Goal: Task Accomplishment & Management: Manage account settings

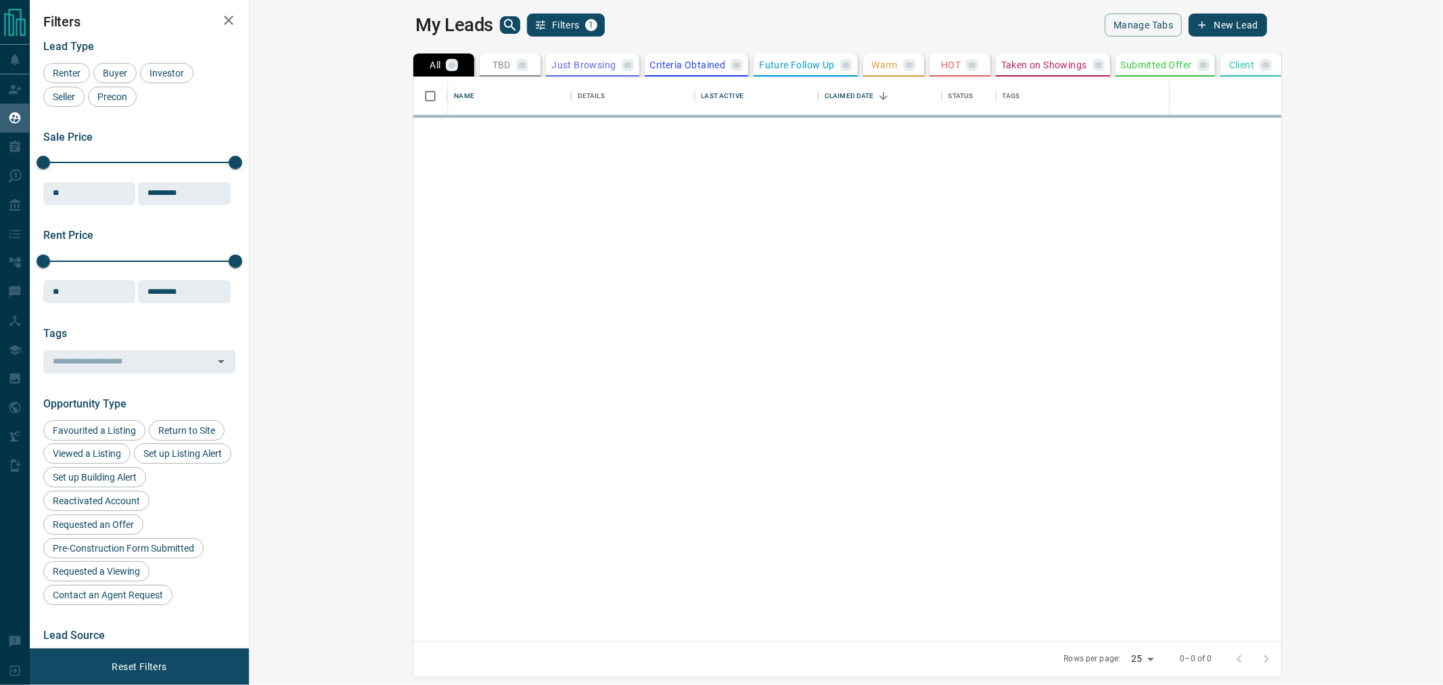
scroll to position [551, 1175]
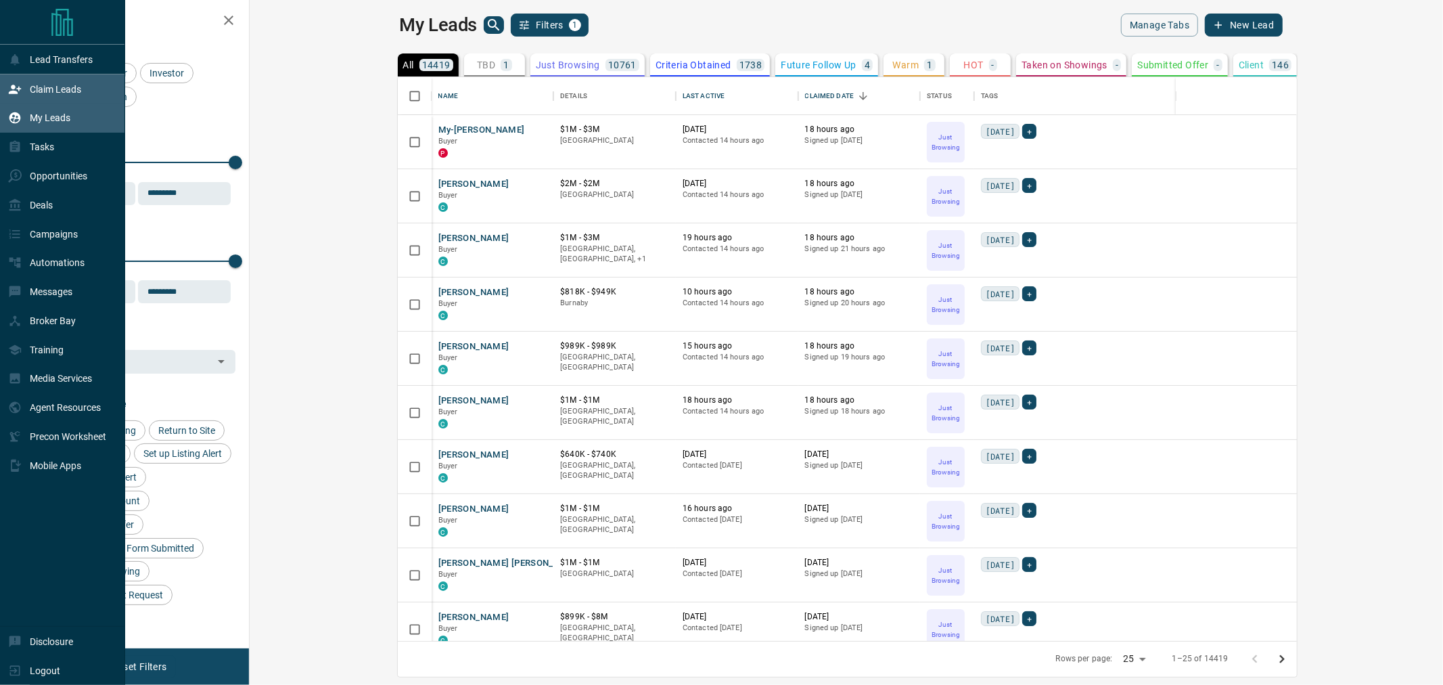
click at [41, 97] on div "Claim Leads" at bounding box center [44, 89] width 73 height 22
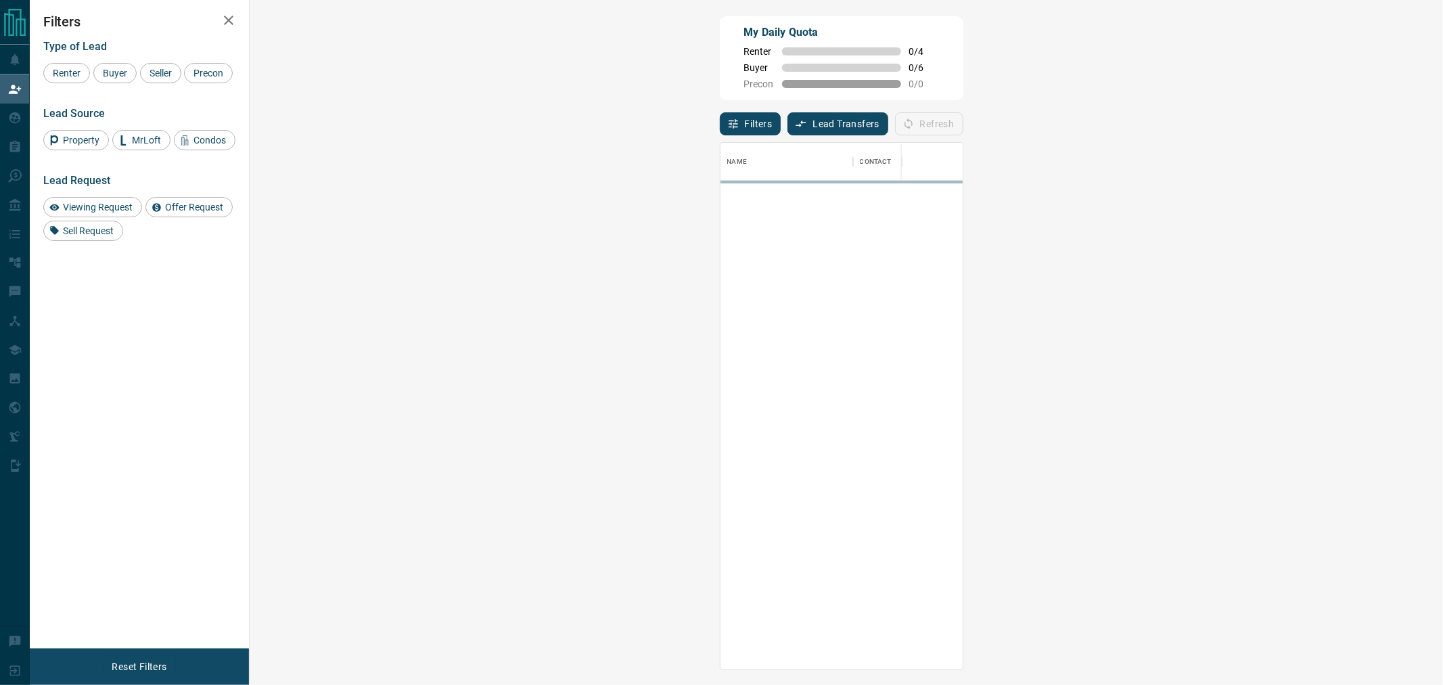
scroll to position [515, 1153]
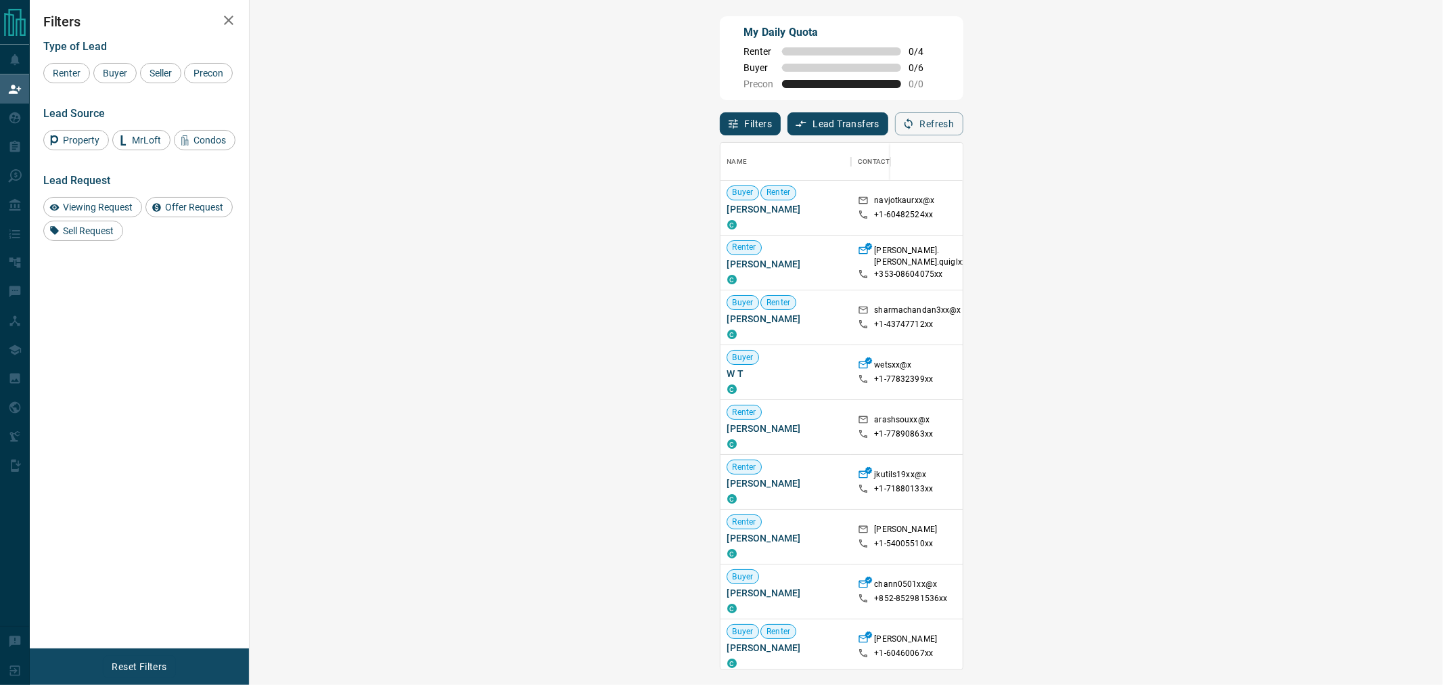
click at [1276, 312] on span "Viewing Request ( 1 )" at bounding box center [1313, 306] width 74 height 9
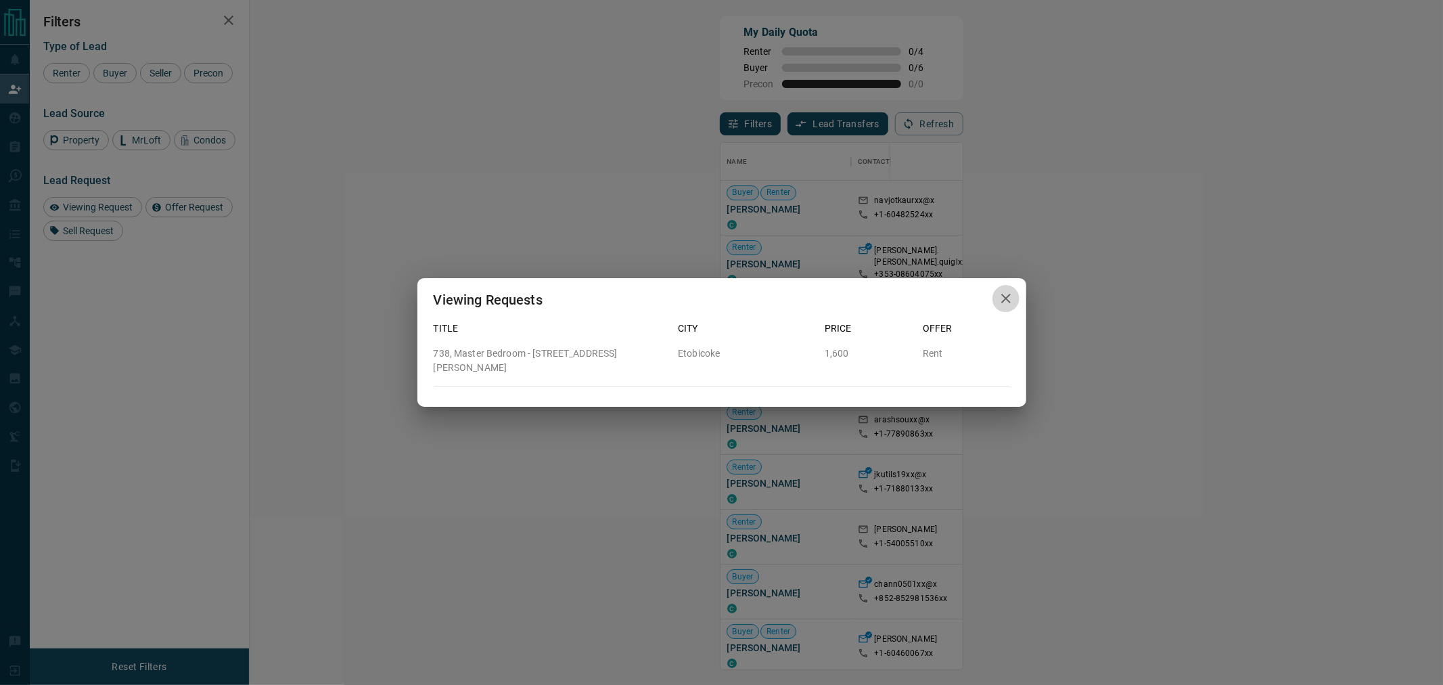
click at [996, 312] on button "button" at bounding box center [1005, 299] width 27 height 28
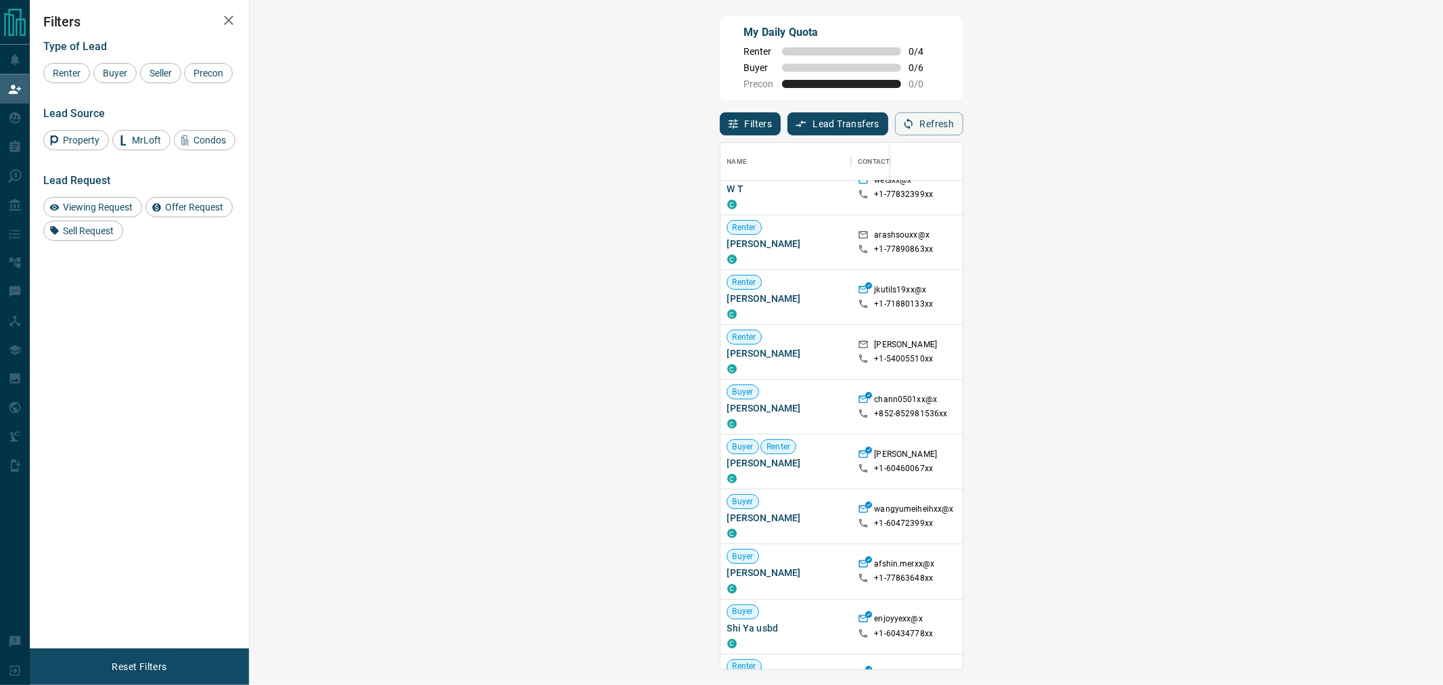
scroll to position [225, 0]
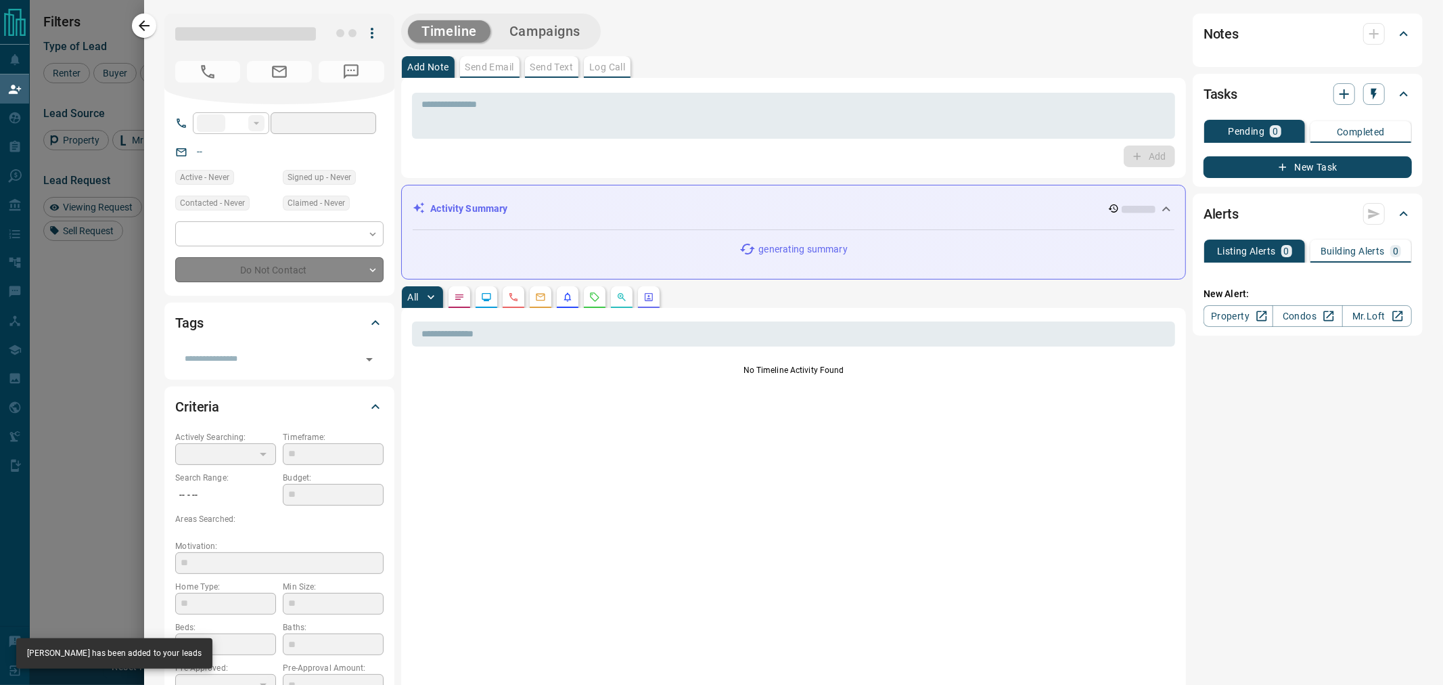
type input "**"
type input "**********"
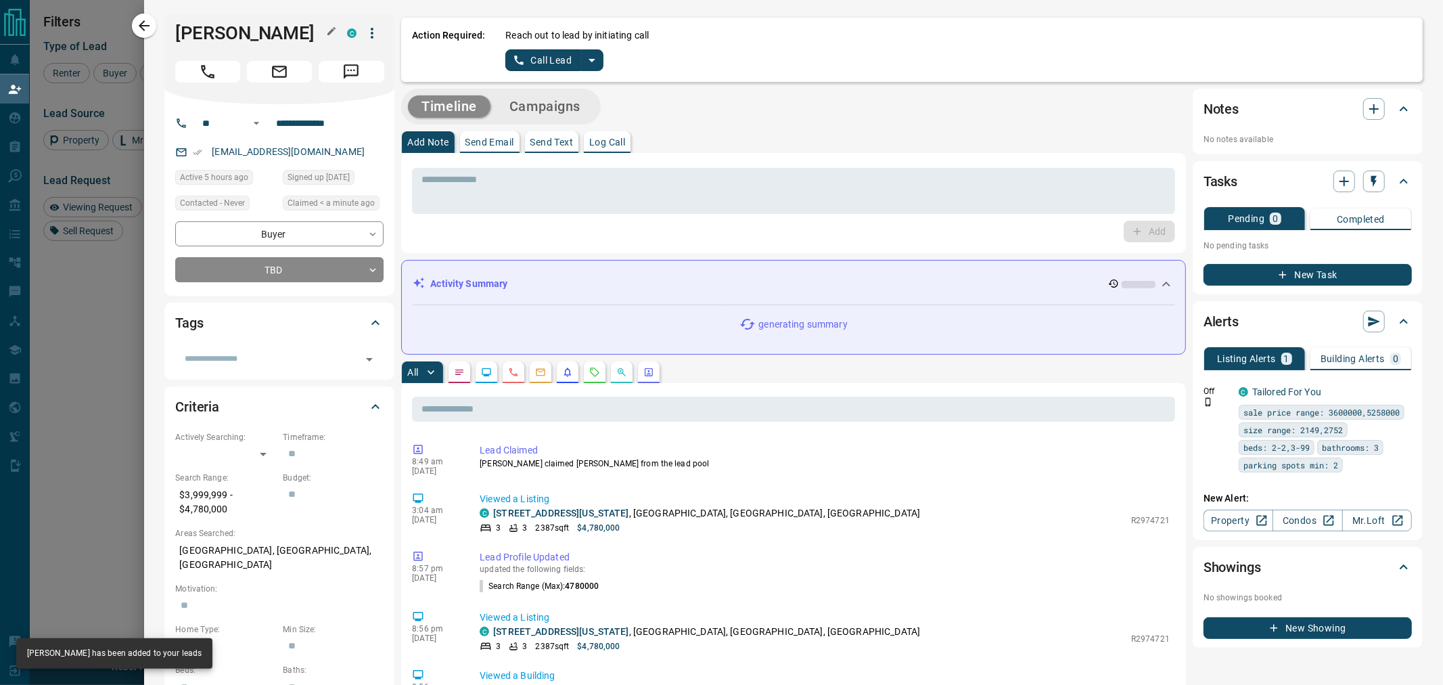
drag, startPoint x: 241, startPoint y: 32, endPoint x: 231, endPoint y: 32, distance: 10.1
click at [231, 32] on h1 "[PERSON_NAME]" at bounding box center [251, 33] width 152 height 22
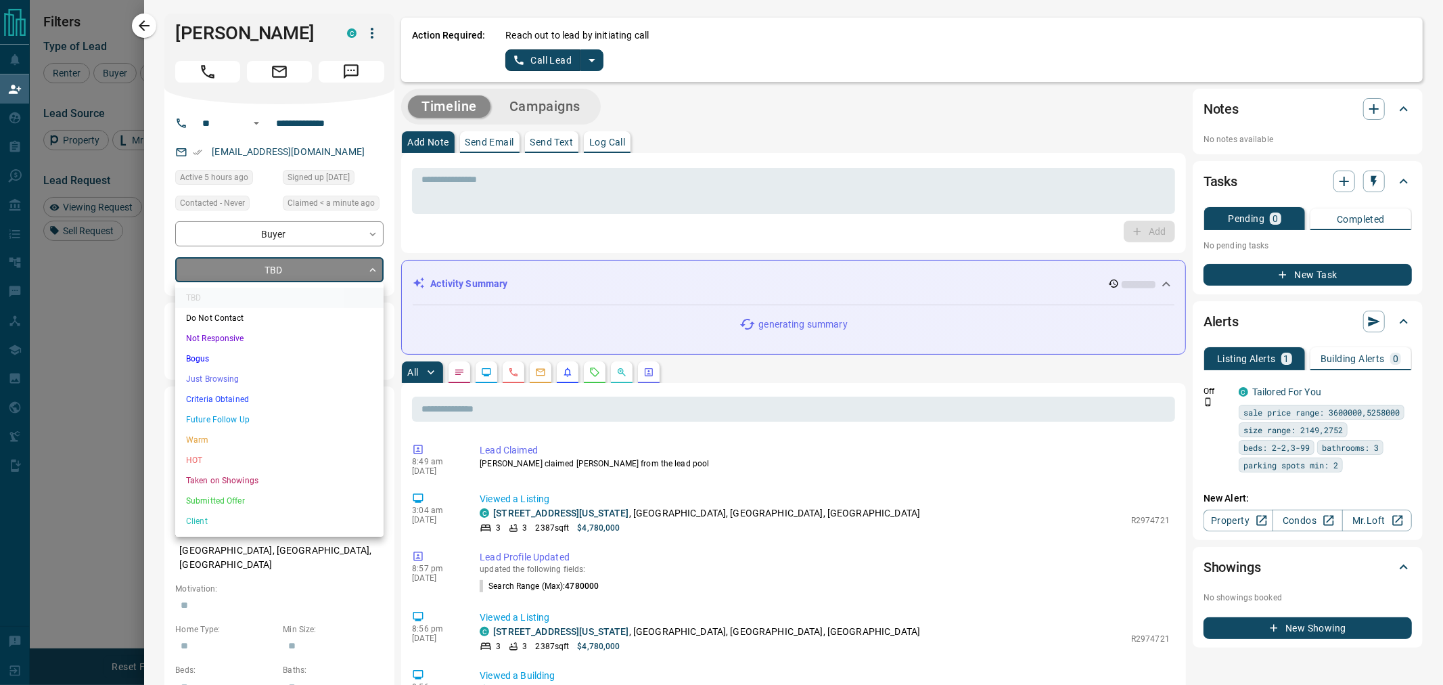
click at [300, 279] on body "Lead Transfers Claim Leads My Leads Tasks Opportunities Deals Campaigns Automat…" at bounding box center [721, 287] width 1443 height 575
click at [225, 382] on li "Just Browsing" at bounding box center [279, 379] width 208 height 20
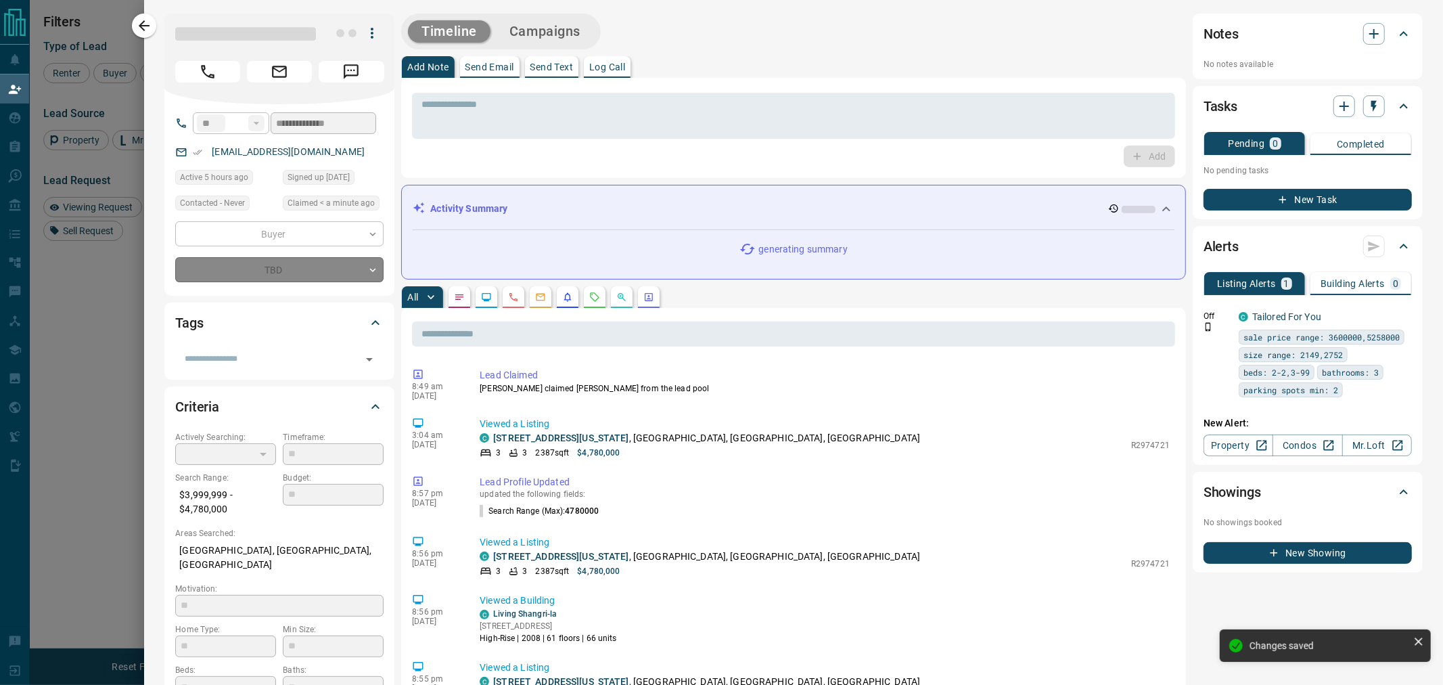
type input "*"
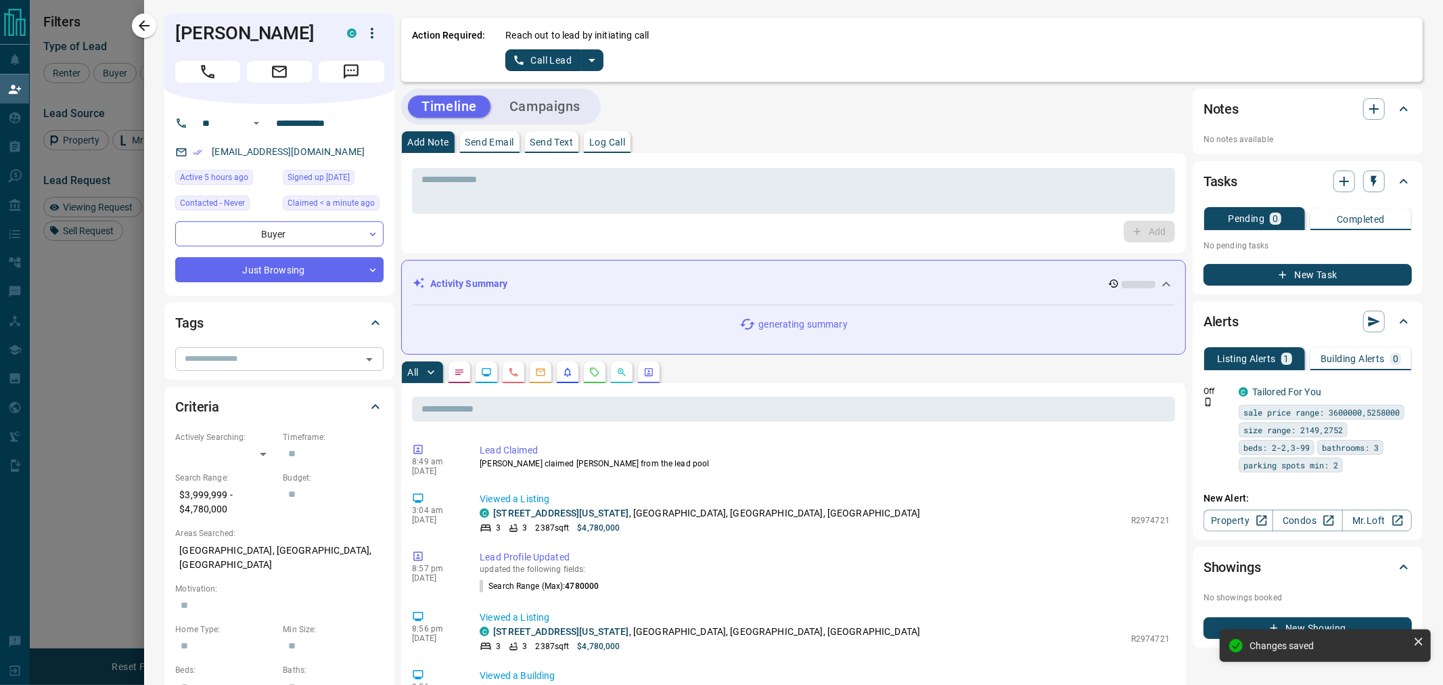
click at [233, 355] on input "text" at bounding box center [268, 358] width 178 height 15
type input "*****"
click at [216, 392] on div "[DATE]" at bounding box center [205, 390] width 39 height 15
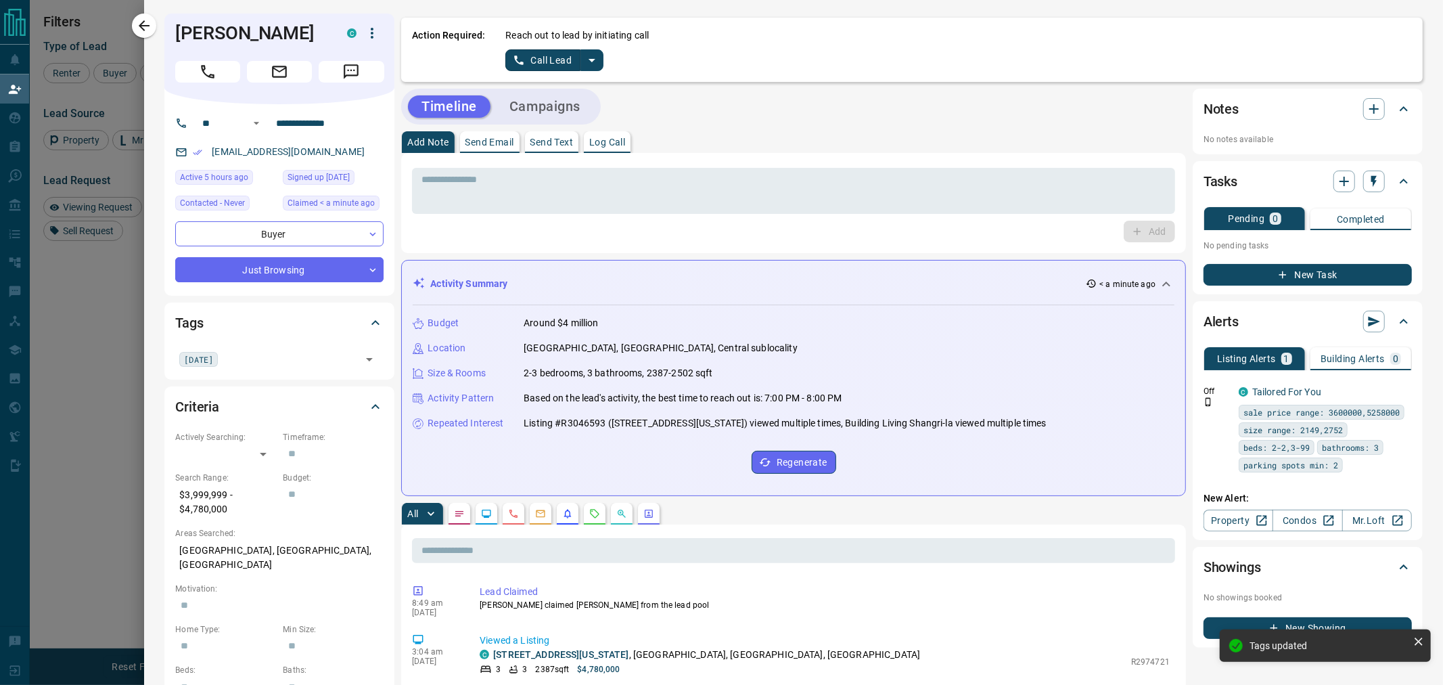
click at [317, 325] on div "Tags" at bounding box center [271, 323] width 192 height 22
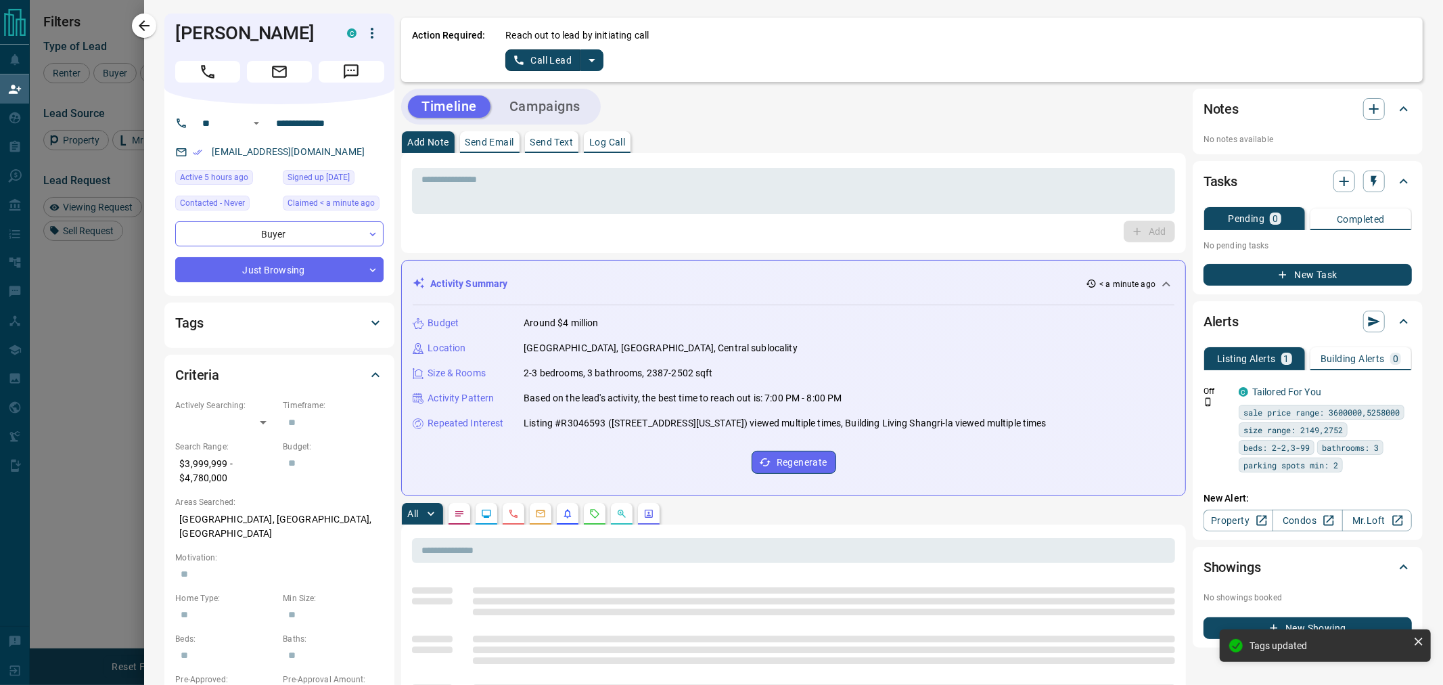
click at [317, 325] on div "Tags" at bounding box center [271, 323] width 192 height 22
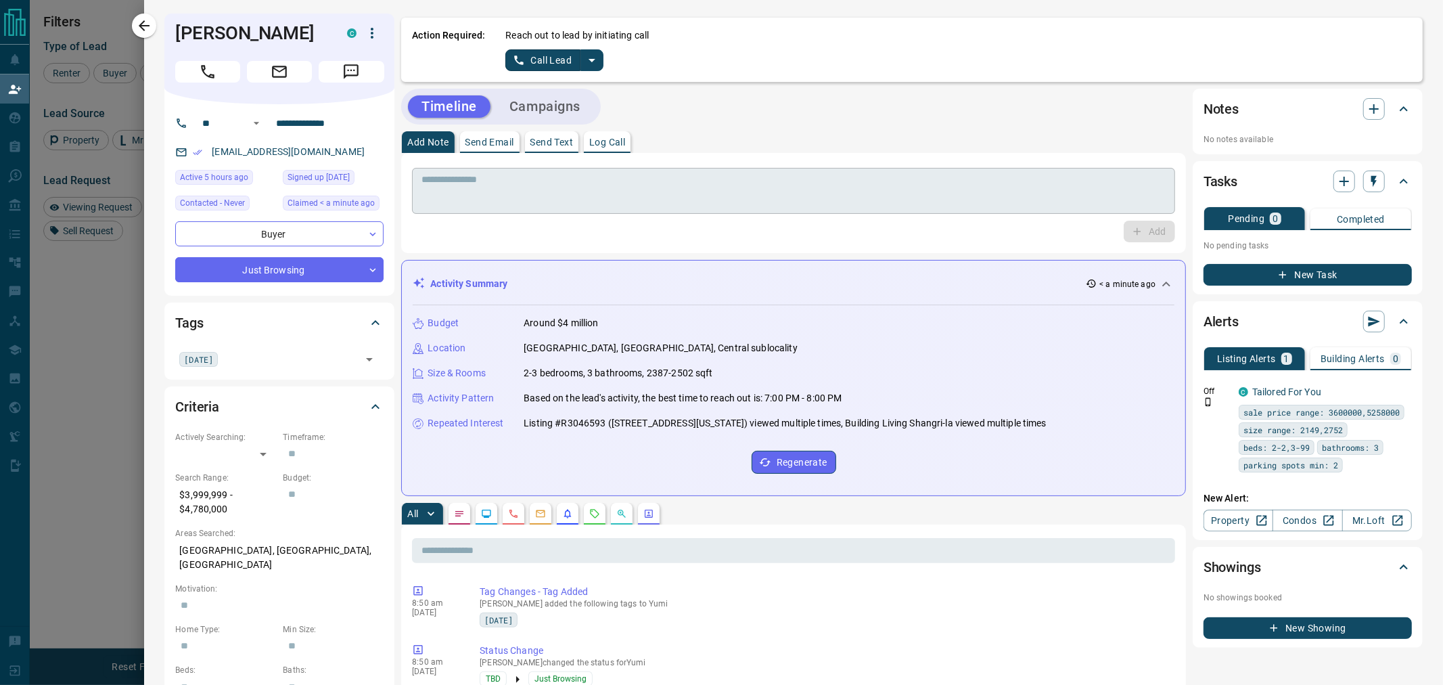
click at [430, 194] on textarea at bounding box center [793, 191] width 744 height 34
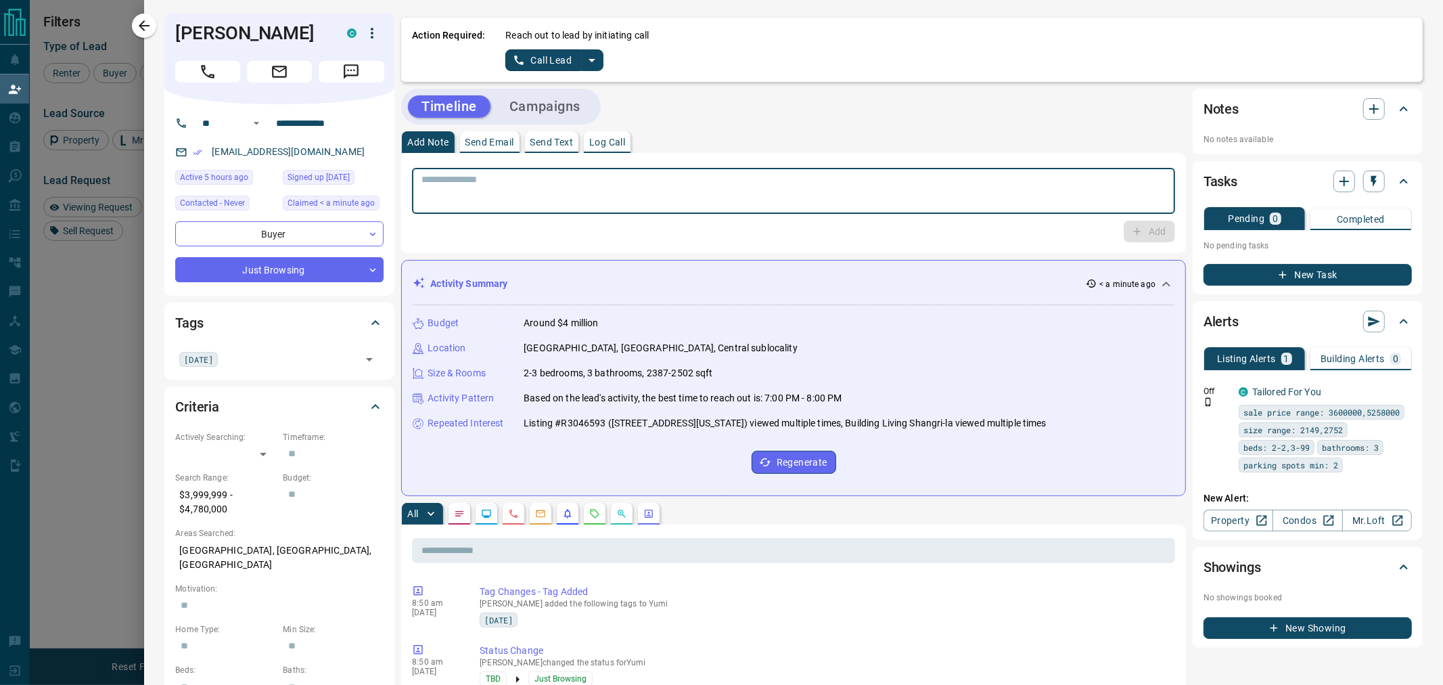
paste textarea "**********"
type textarea "**********"
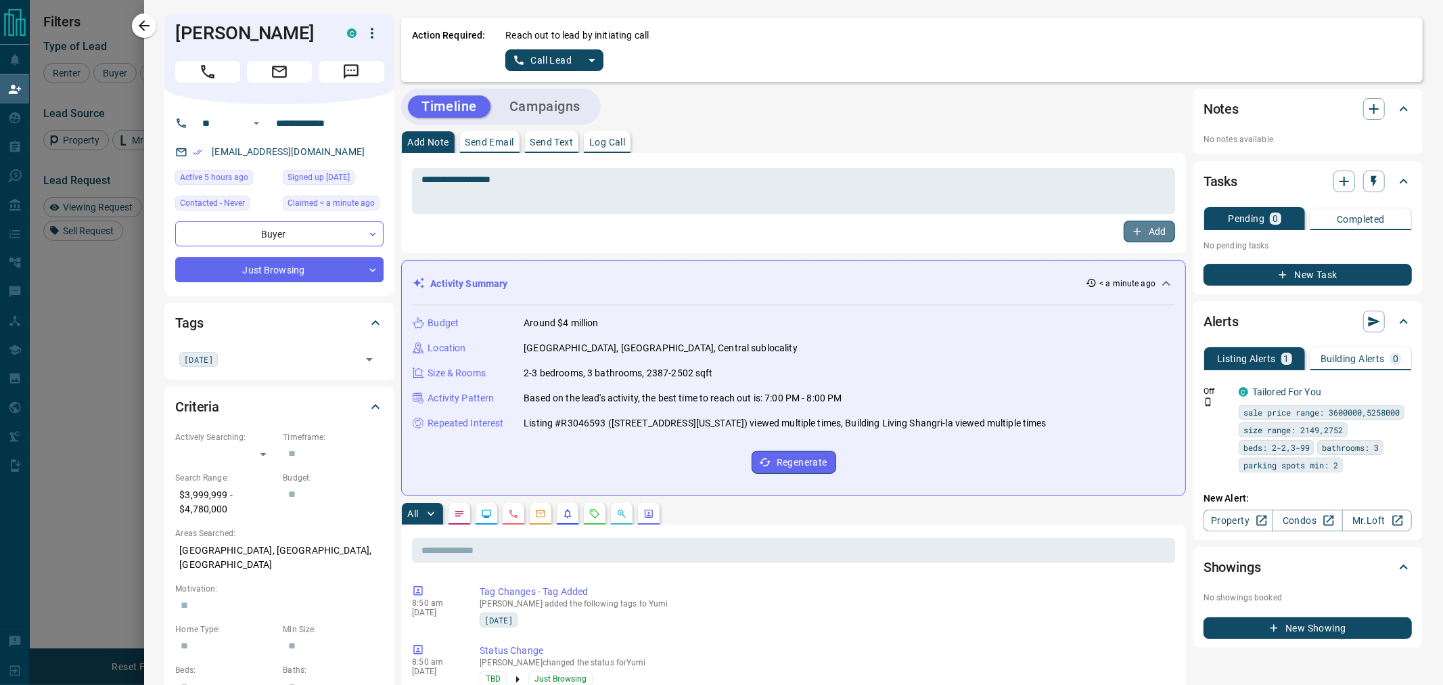
click at [1163, 227] on button "Add" at bounding box center [1149, 232] width 51 height 22
click at [553, 140] on p "Send Text" at bounding box center [551, 141] width 43 height 9
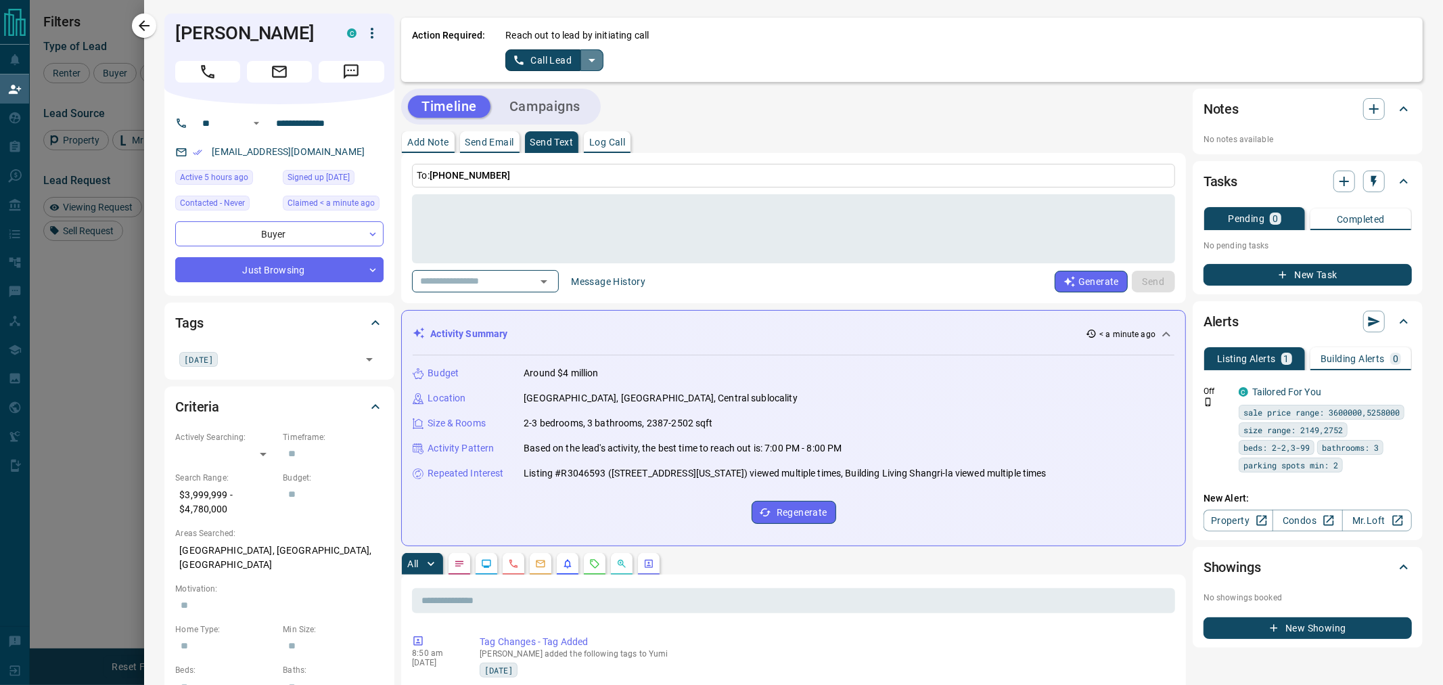
click at [597, 63] on icon "split button" at bounding box center [592, 60] width 16 height 16
click at [572, 90] on li "Call Lead" at bounding box center [554, 86] width 83 height 20
click at [593, 62] on icon "split button" at bounding box center [592, 60] width 16 height 16
click at [578, 104] on li "Log Manual Call" at bounding box center [554, 106] width 83 height 20
click at [555, 60] on button "Log Manual Call" at bounding box center [549, 60] width 89 height 22
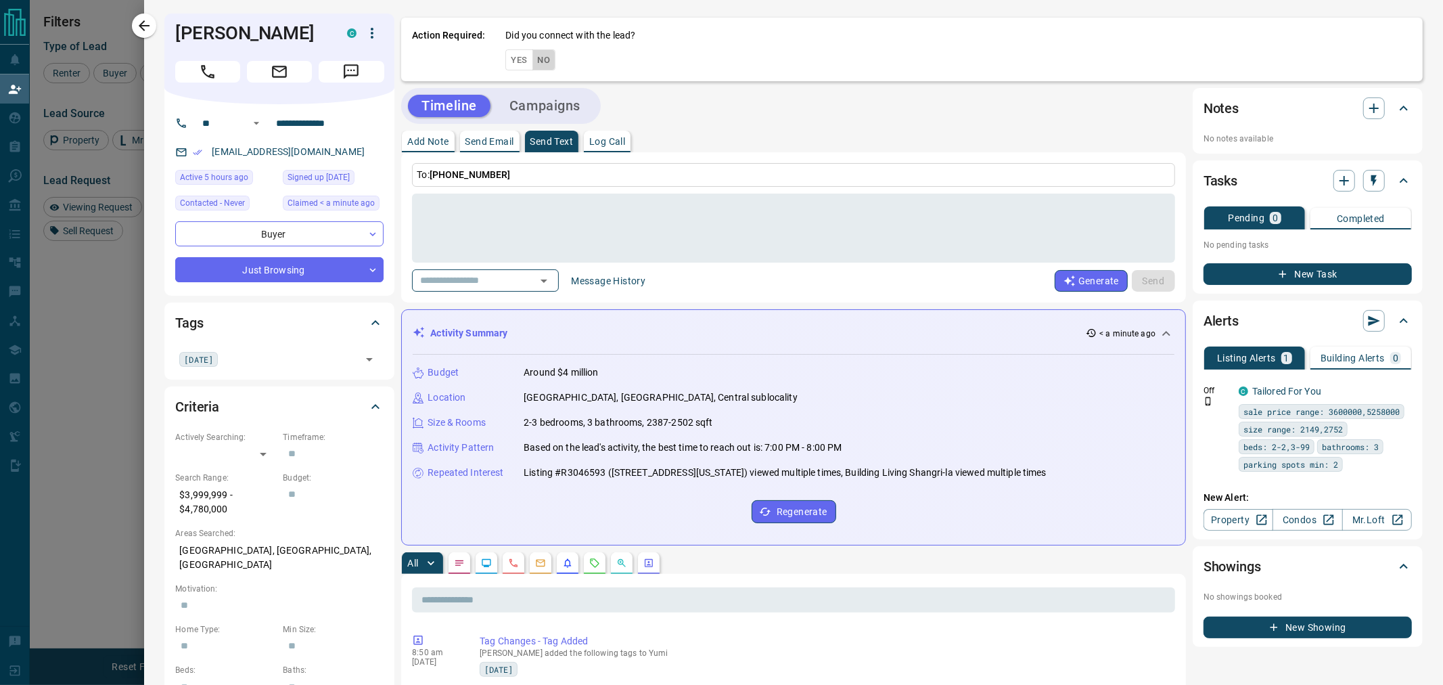
click at [543, 61] on button "No" at bounding box center [544, 59] width 24 height 21
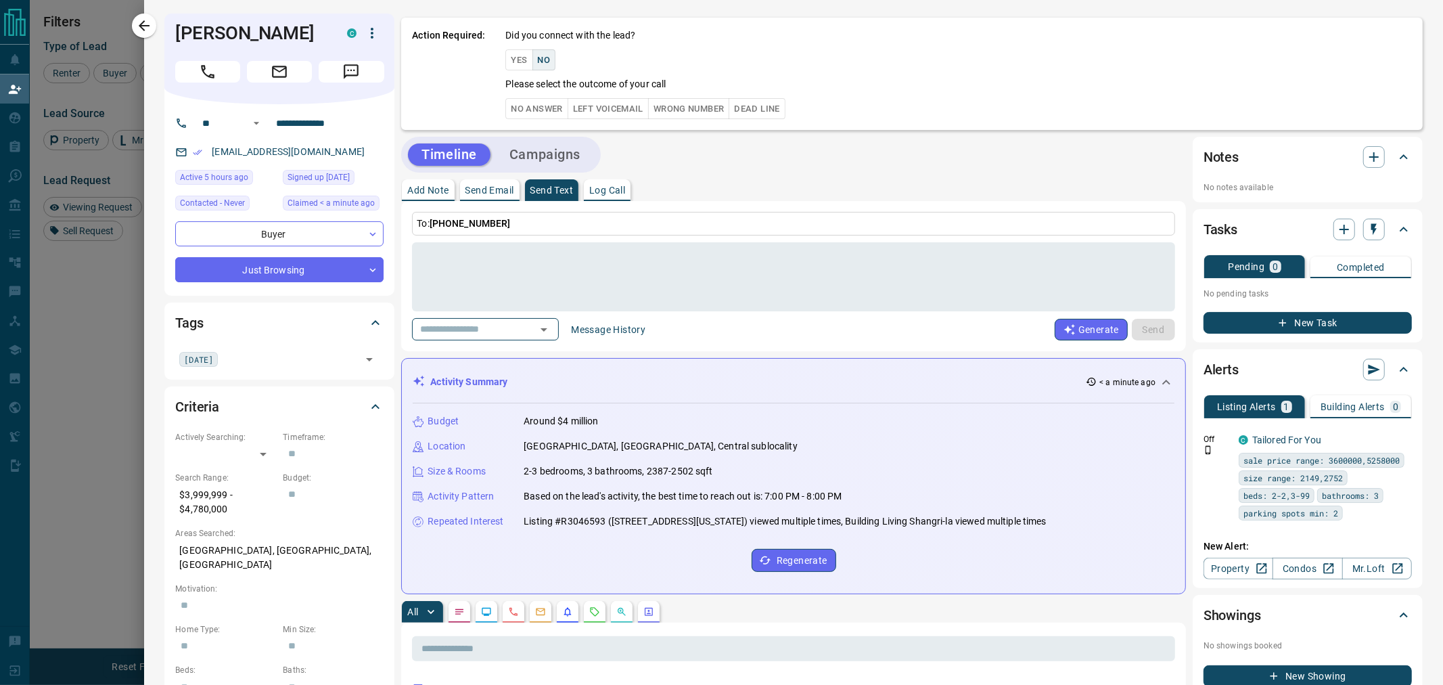
type button "false"
click at [545, 57] on button "No" at bounding box center [544, 59] width 24 height 21
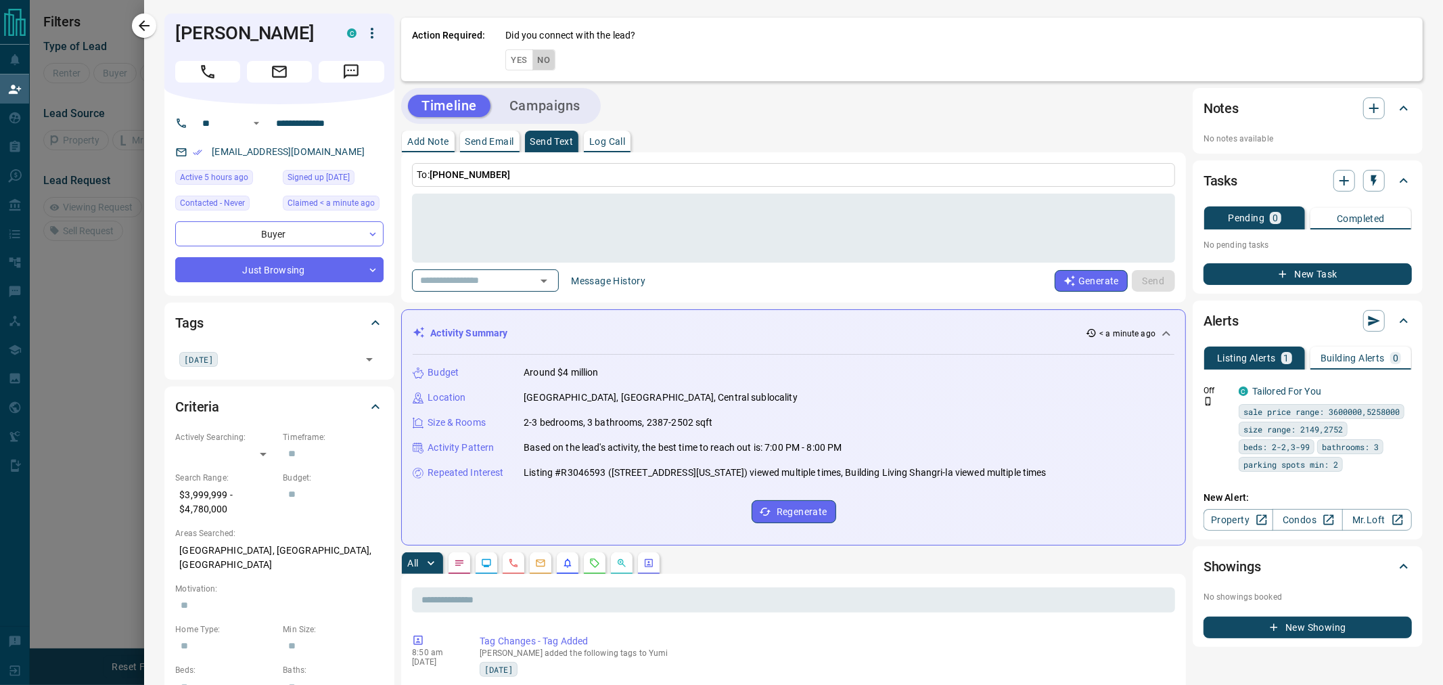
click at [543, 64] on button "No" at bounding box center [544, 59] width 24 height 21
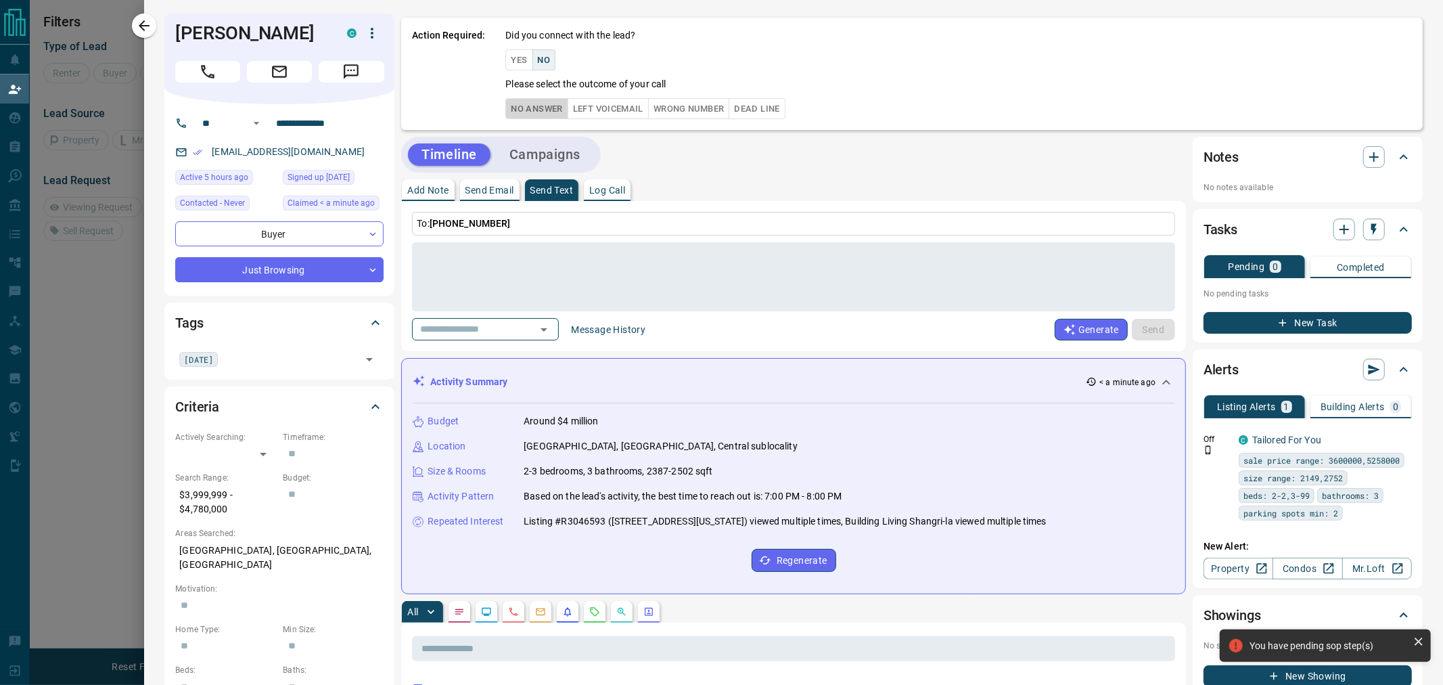
click at [539, 109] on button "No Answer" at bounding box center [536, 108] width 62 height 21
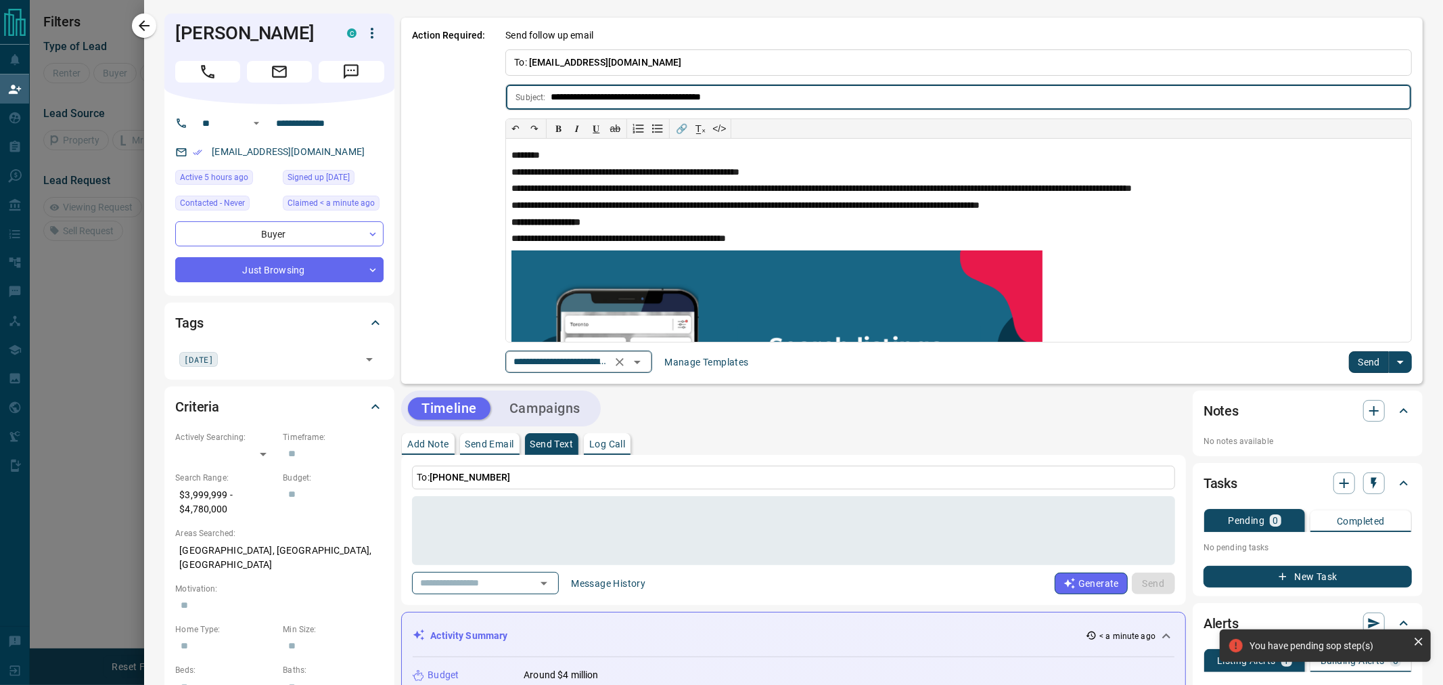
click at [578, 361] on input "**********" at bounding box center [559, 361] width 103 height 17
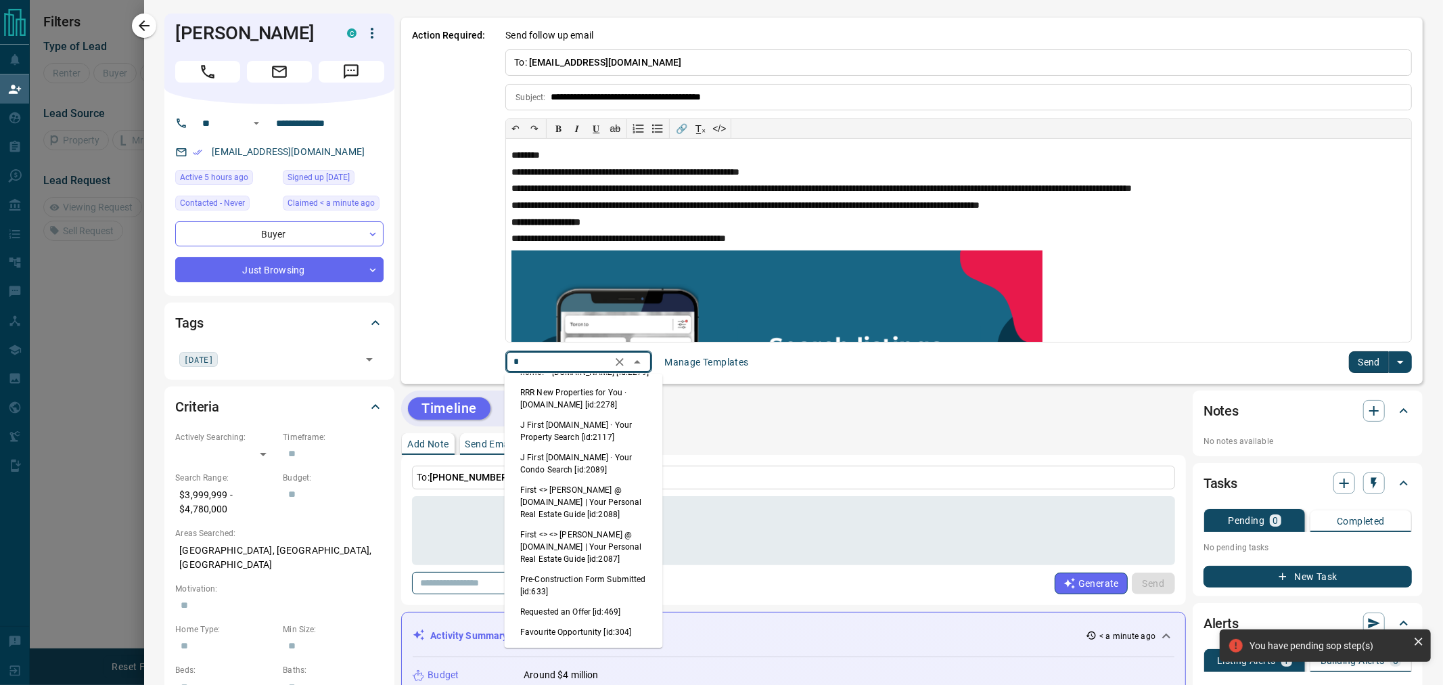
scroll to position [0, 0]
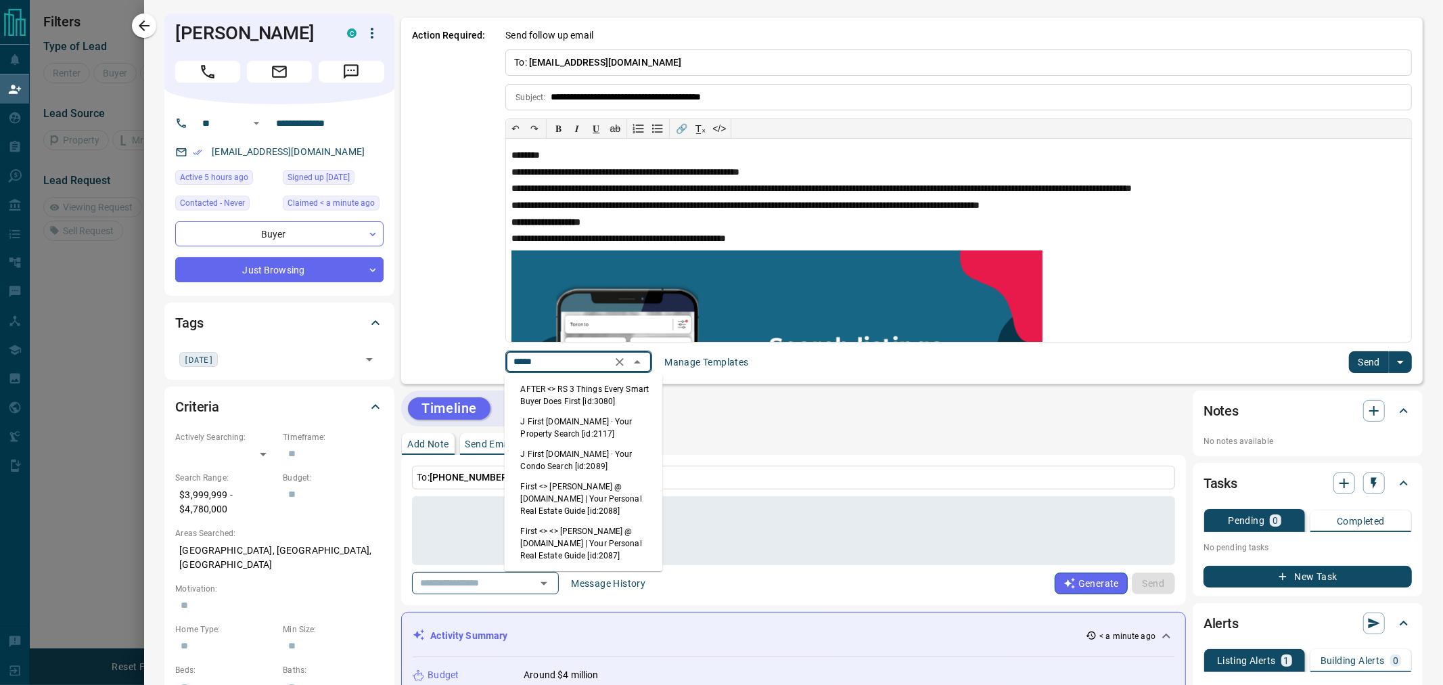
click at [596, 543] on li "First <> <> [PERSON_NAME] @ [DOMAIN_NAME] | Your Personal Real Estate Guide [id…" at bounding box center [584, 543] width 158 height 45
type input "*****"
type input "**********"
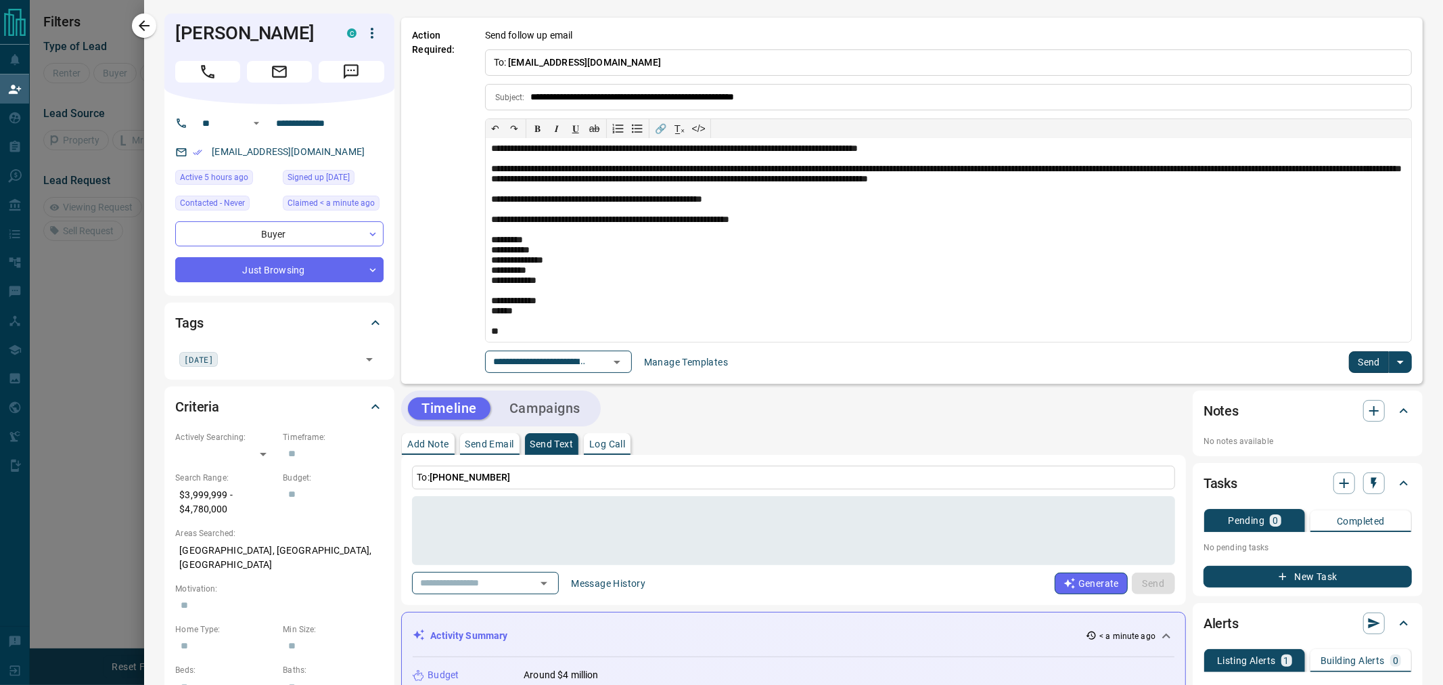
scroll to position [44, 0]
click at [1356, 366] on button "Send" at bounding box center [1369, 362] width 40 height 22
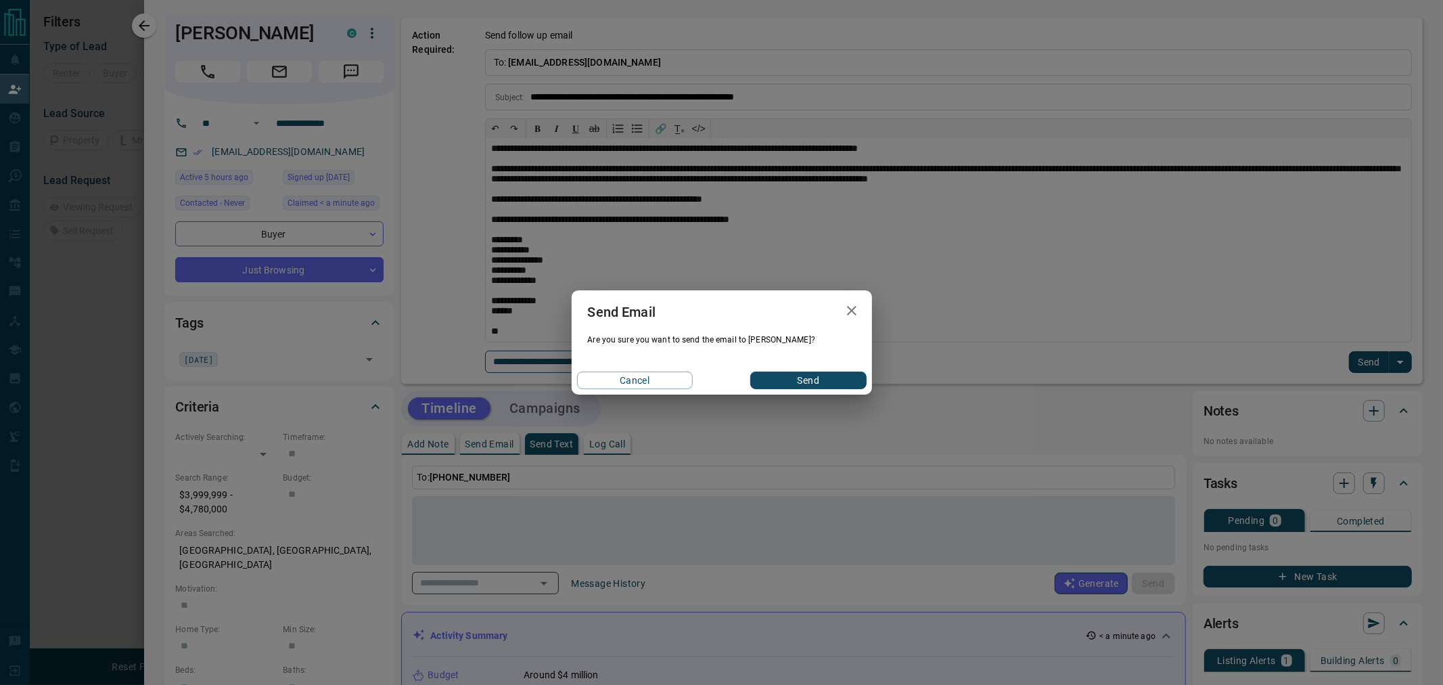
click at [834, 379] on button "Send" at bounding box center [808, 380] width 116 height 18
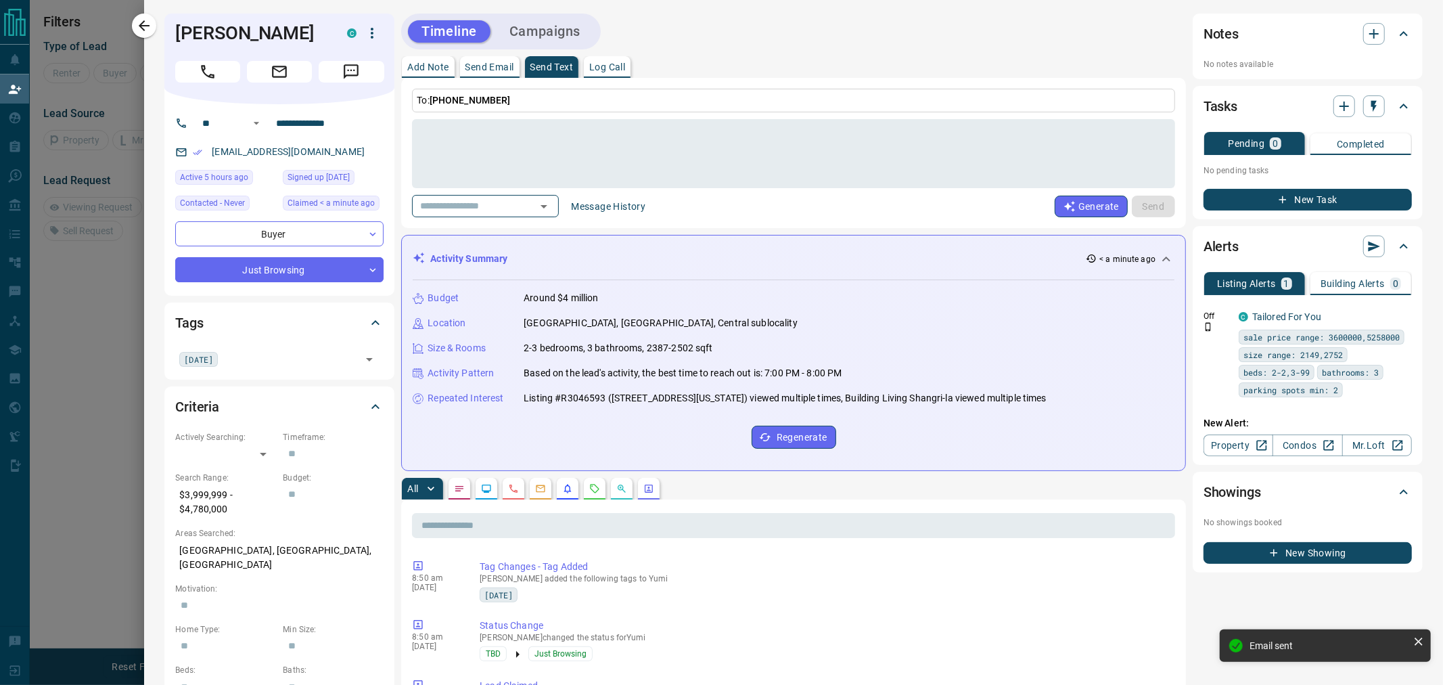
click at [1295, 198] on button "New Task" at bounding box center [1307, 200] width 208 height 22
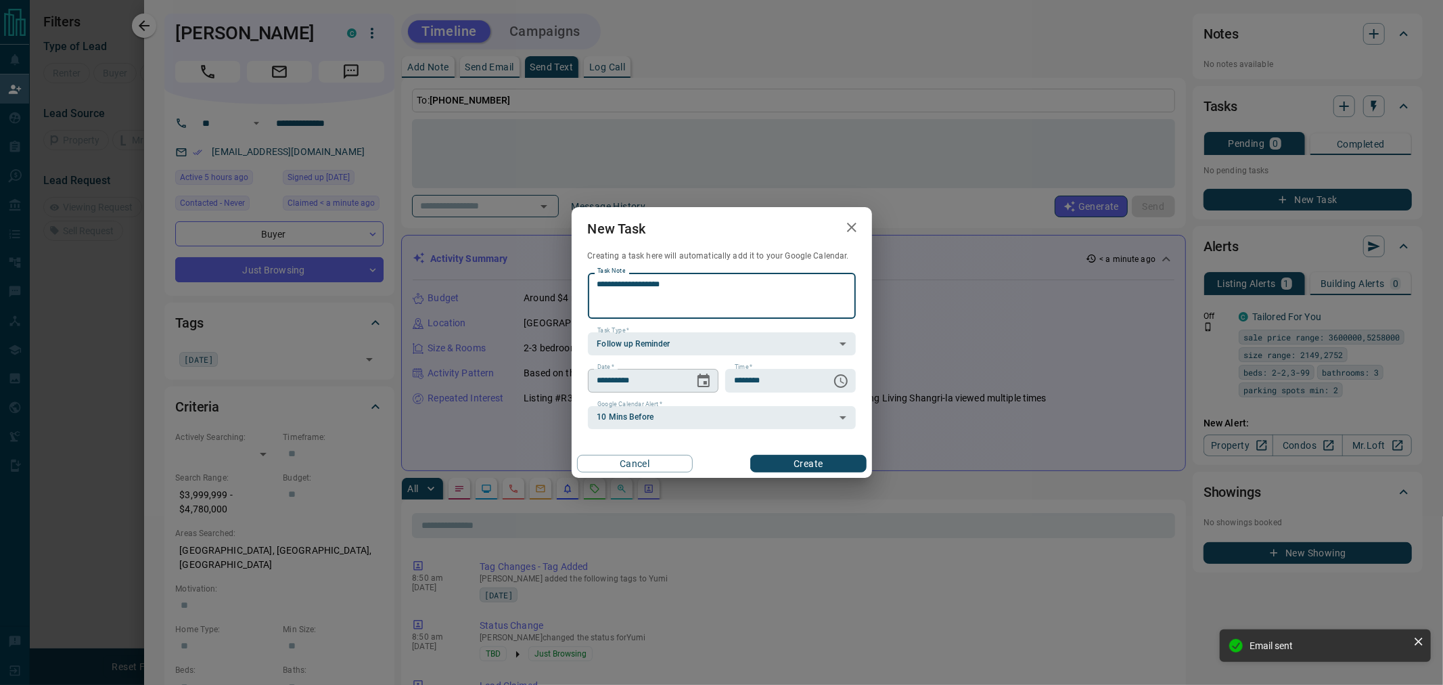
type textarea "**********"
drag, startPoint x: 697, startPoint y: 382, endPoint x: 695, endPoint y: 389, distance: 7.1
click at [697, 383] on icon "Choose date, selected date is Sep 16, 2025" at bounding box center [703, 380] width 12 height 14
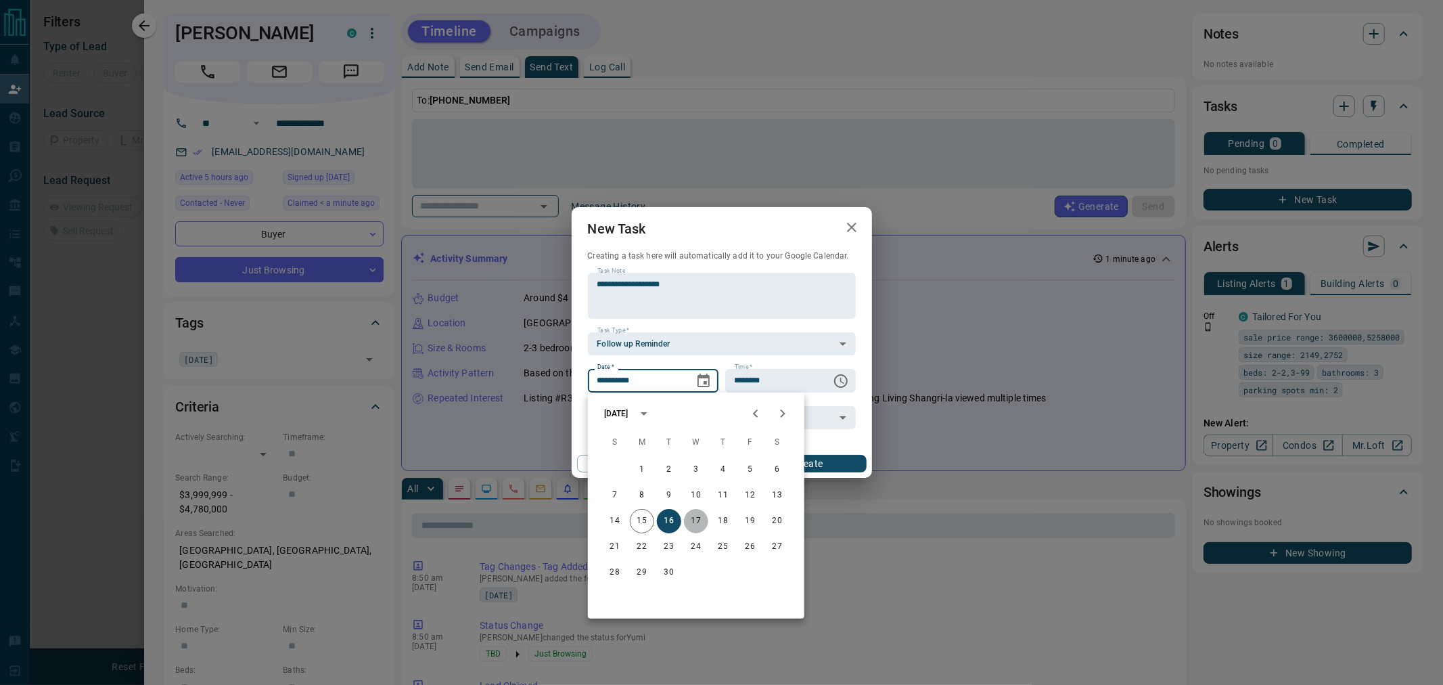
click at [693, 521] on button "17" at bounding box center [696, 521] width 24 height 24
type input "**********"
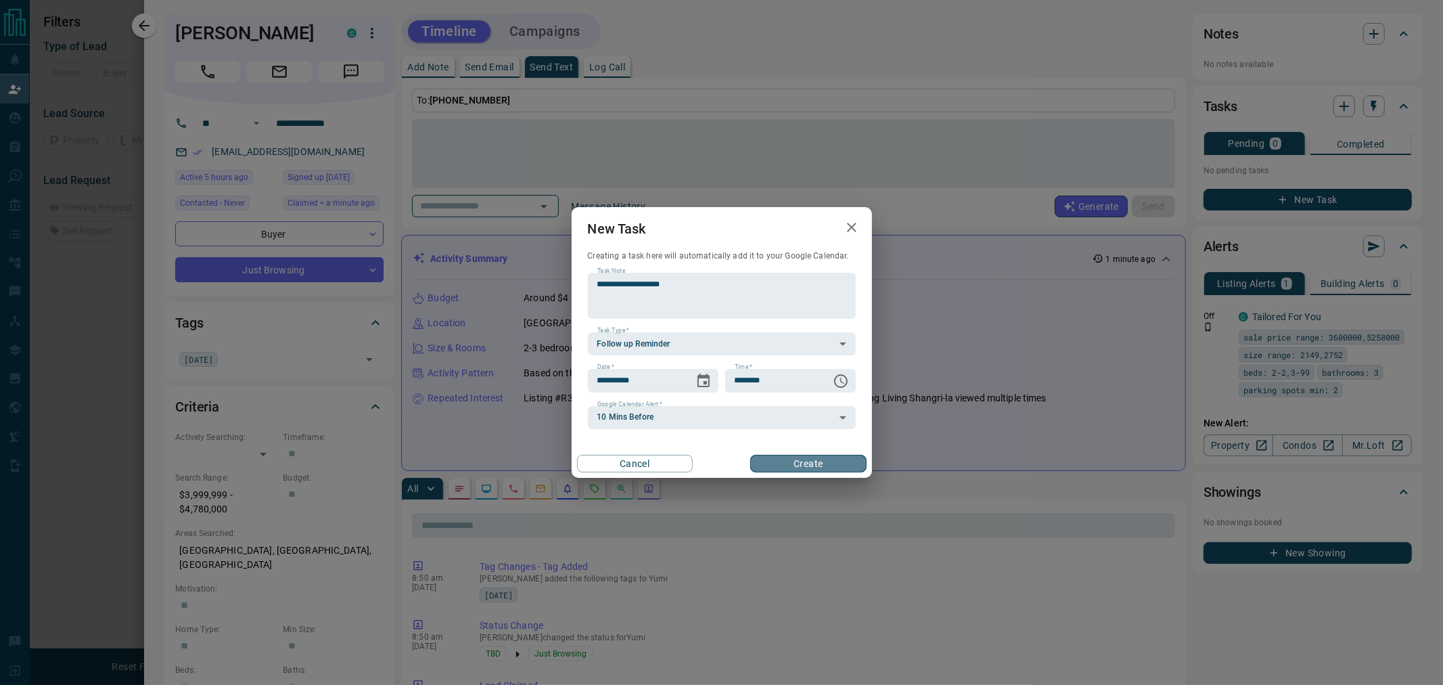
click at [812, 469] on button "Create" at bounding box center [808, 464] width 116 height 18
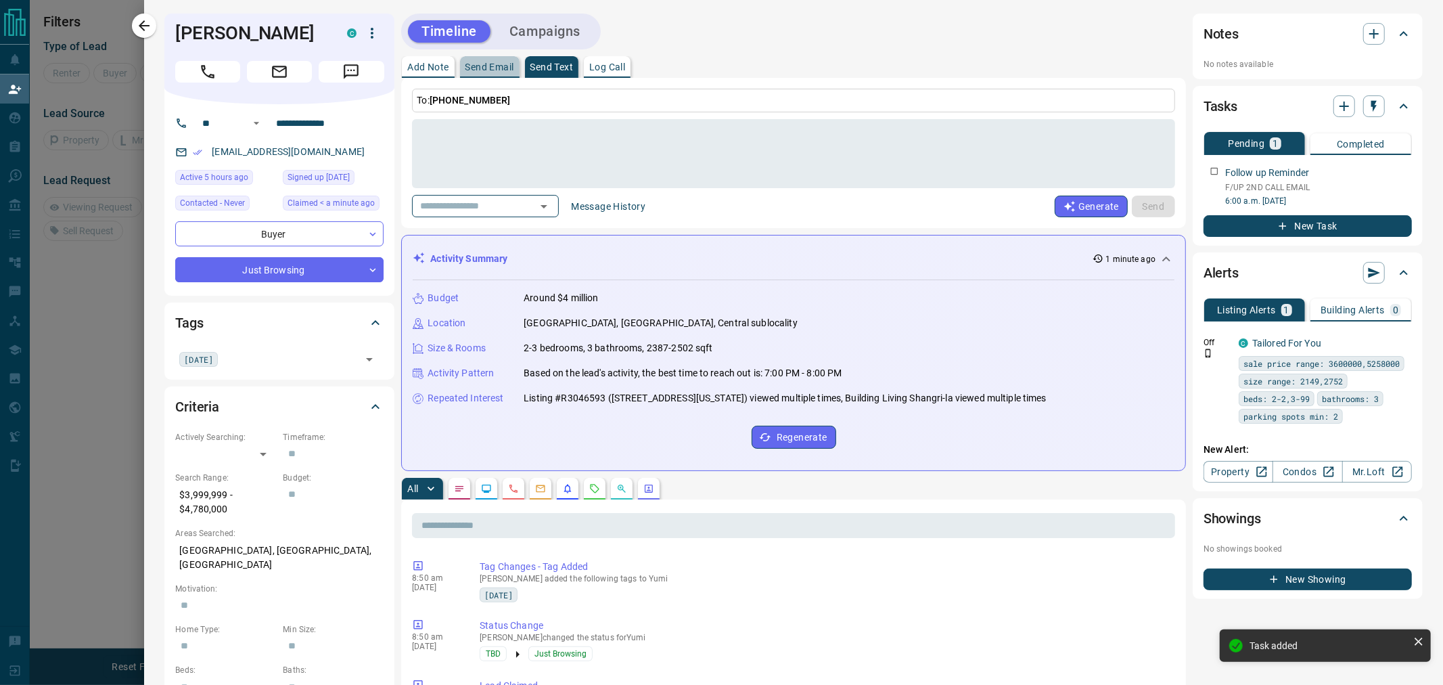
click at [489, 72] on button "Send Email" at bounding box center [490, 67] width 60 height 22
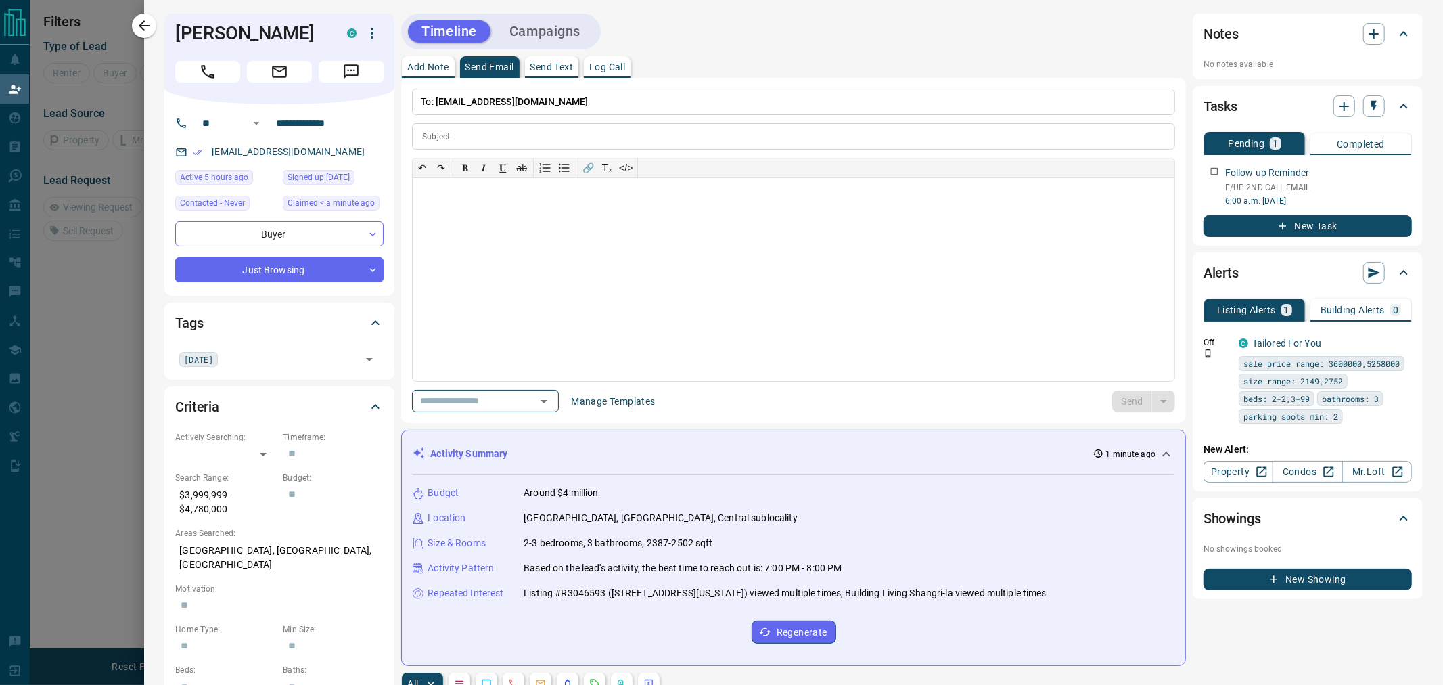
click at [415, 78] on div "**********" at bounding box center [793, 250] width 785 height 345
click at [436, 68] on p "Add Note" at bounding box center [427, 66] width 41 height 9
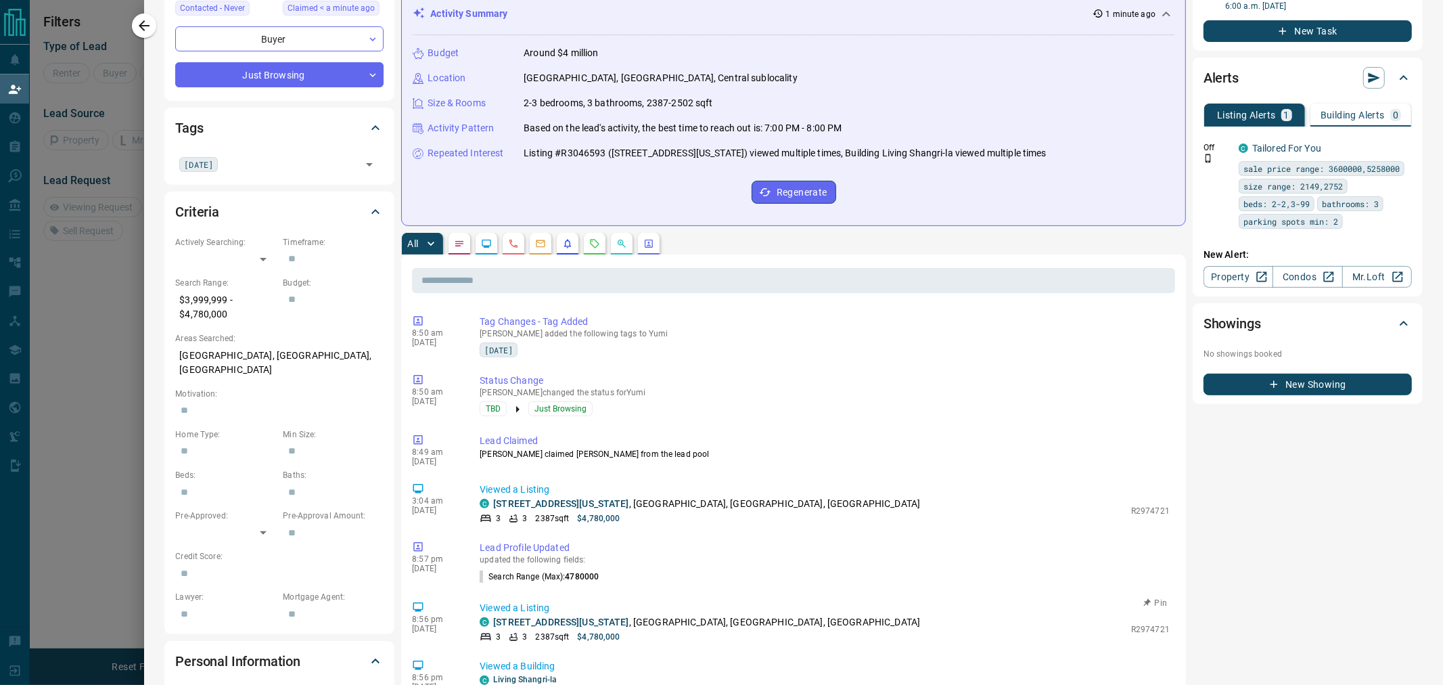
scroll to position [0, 0]
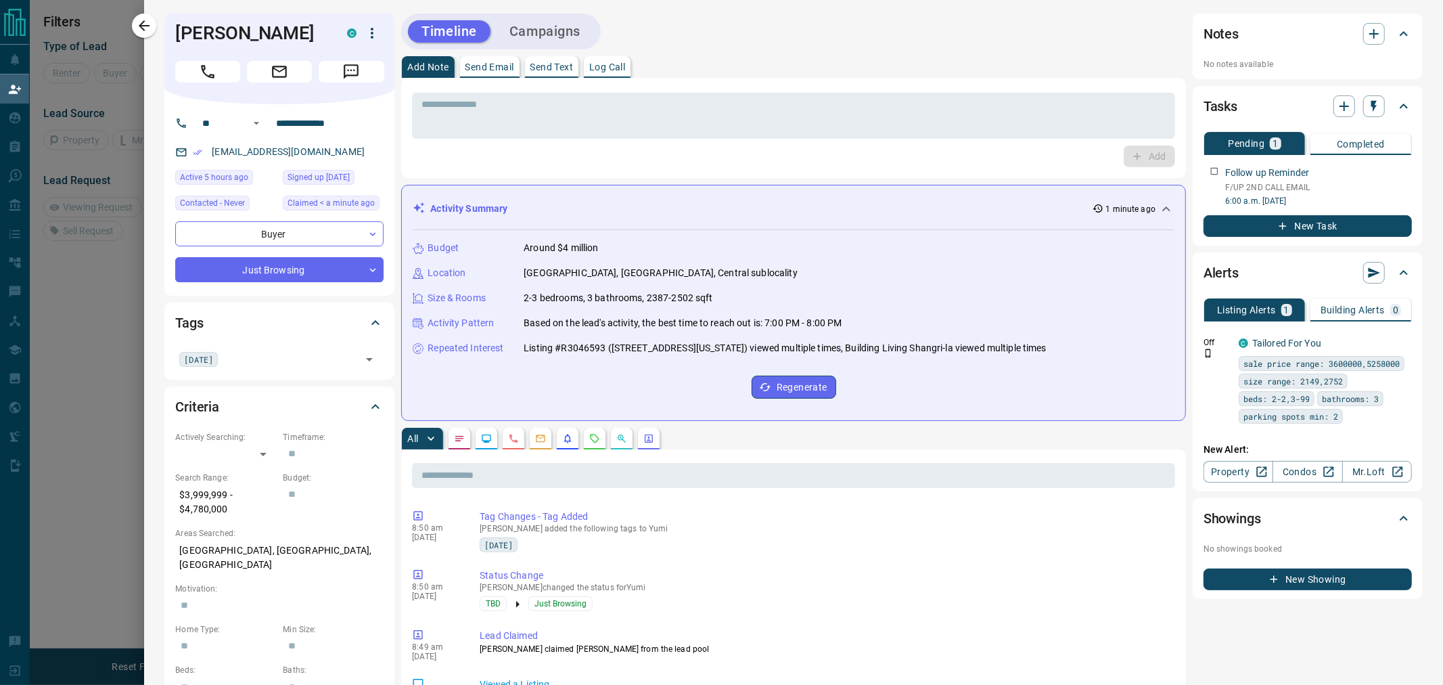
click at [514, 440] on icon "Calls" at bounding box center [513, 438] width 11 height 11
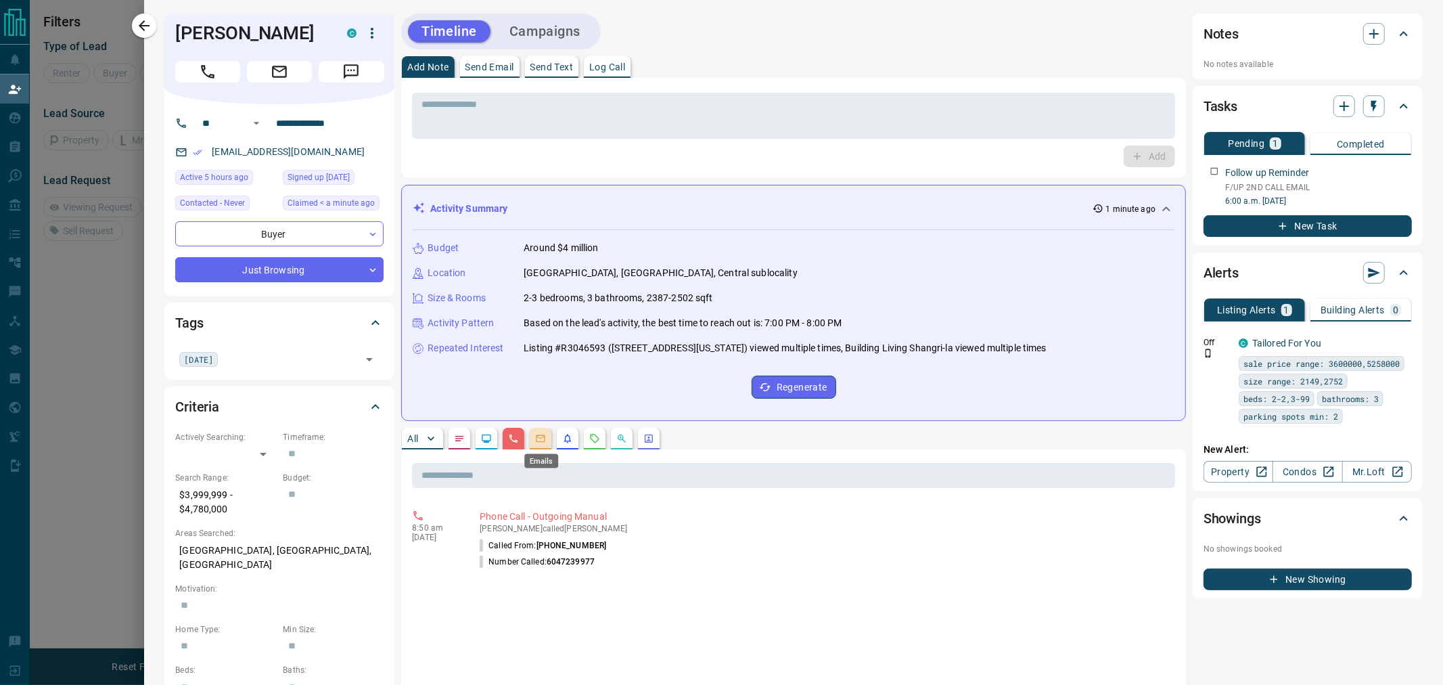
click at [544, 440] on icon "Emails" at bounding box center [540, 438] width 11 height 11
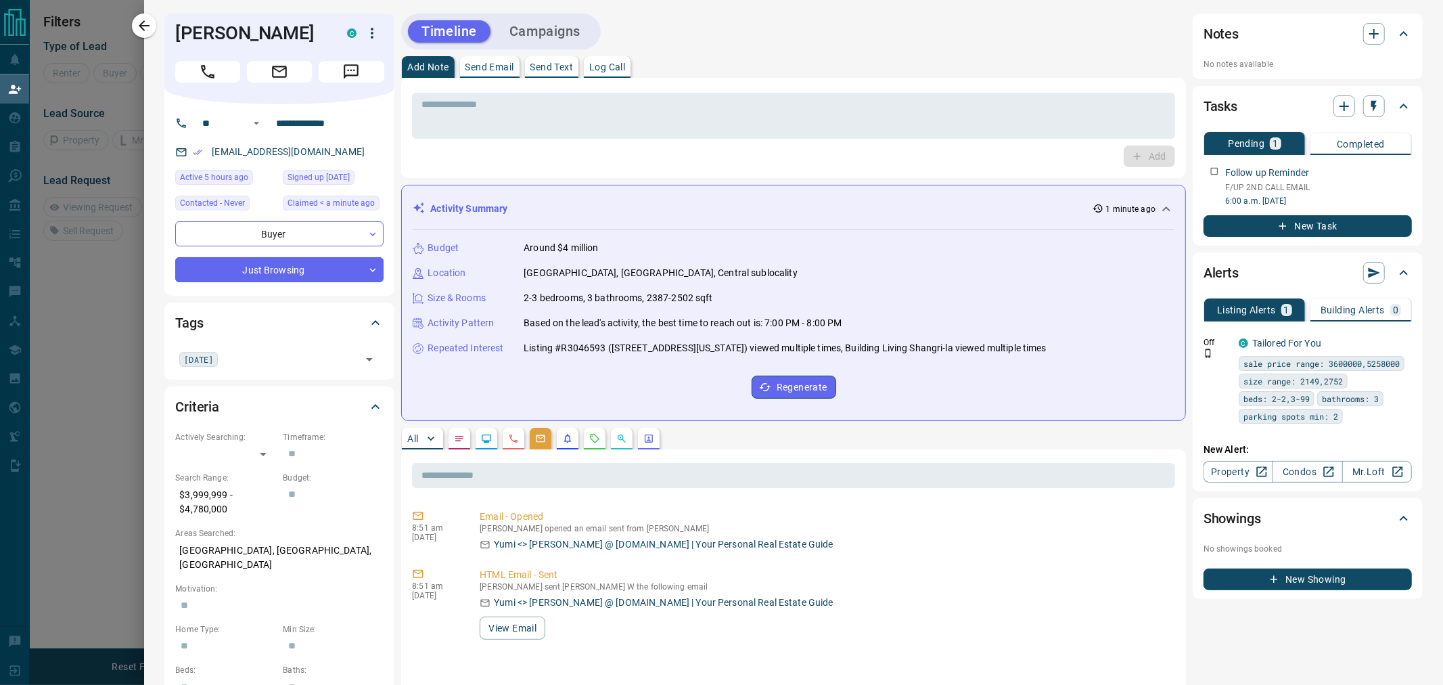
click at [484, 444] on button "button" at bounding box center [487, 439] width 22 height 22
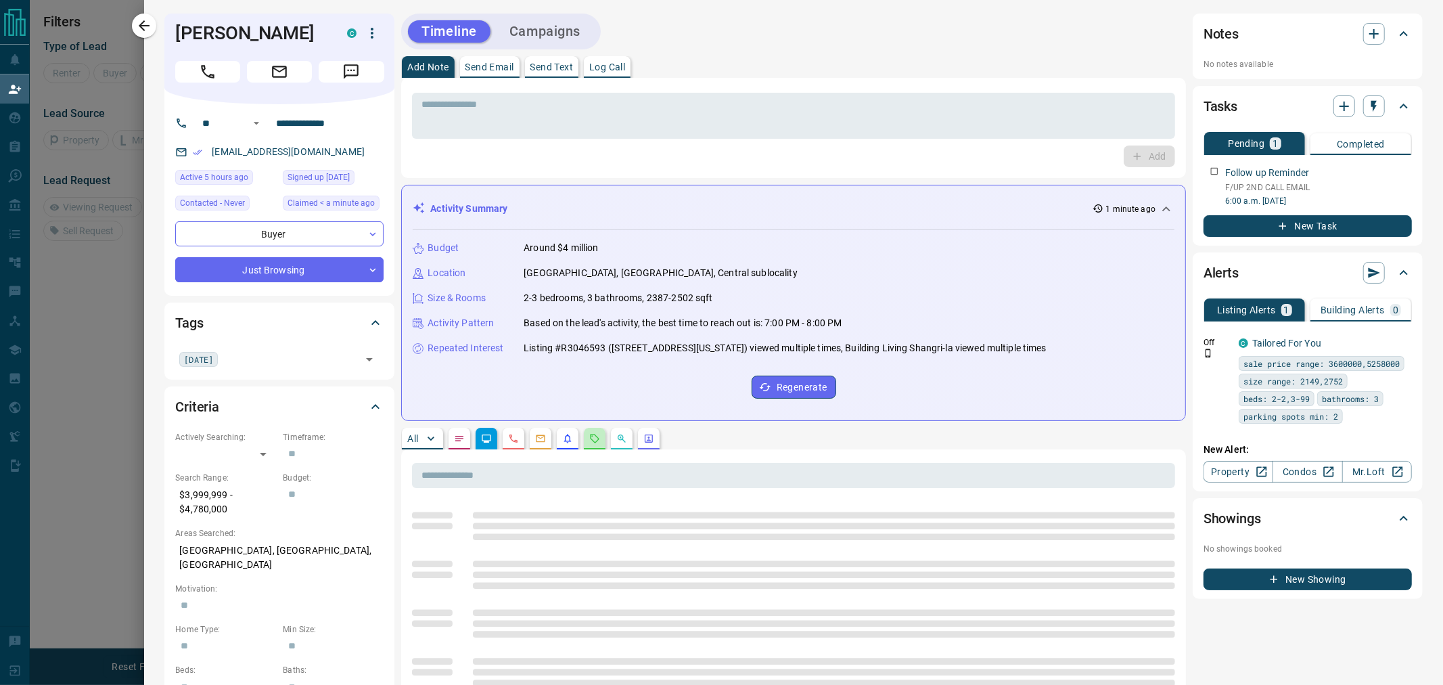
click at [585, 444] on button "button" at bounding box center [595, 439] width 22 height 22
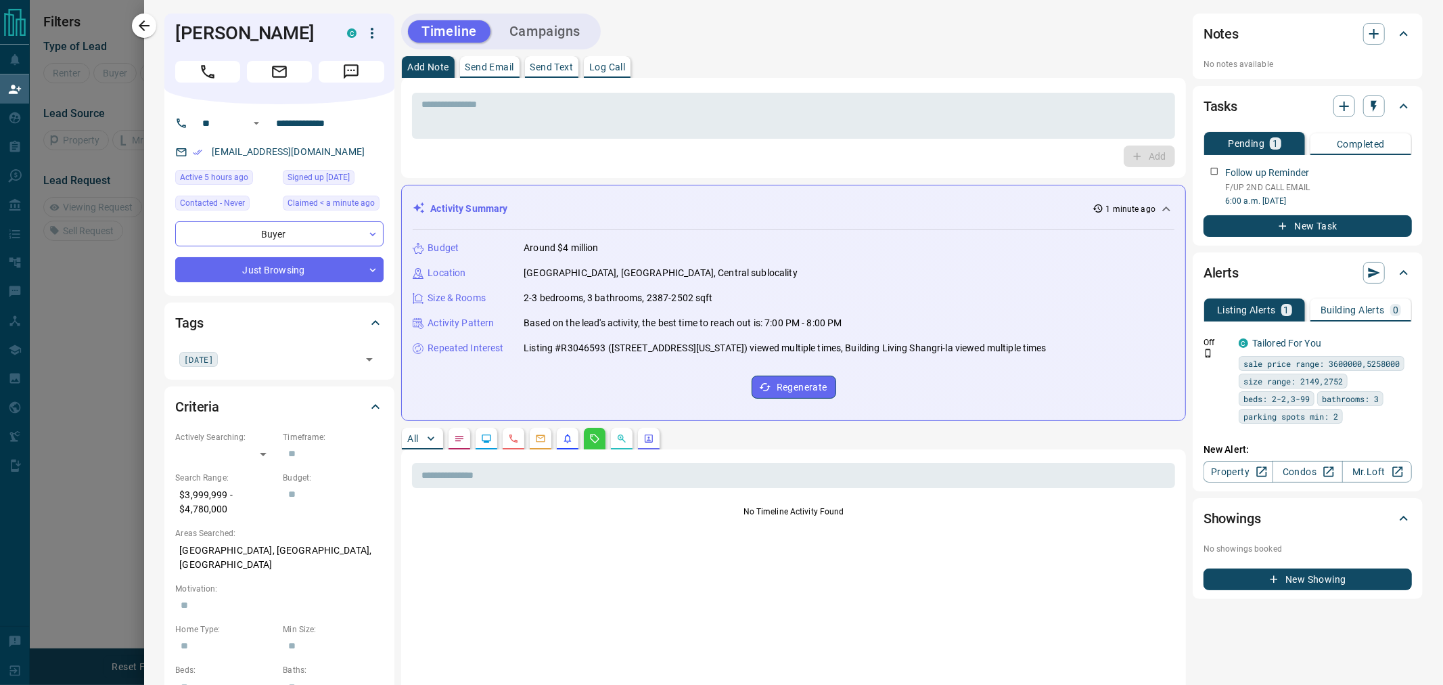
click at [559, 444] on button "button" at bounding box center [568, 439] width 22 height 22
click at [630, 442] on button "button" at bounding box center [622, 439] width 22 height 22
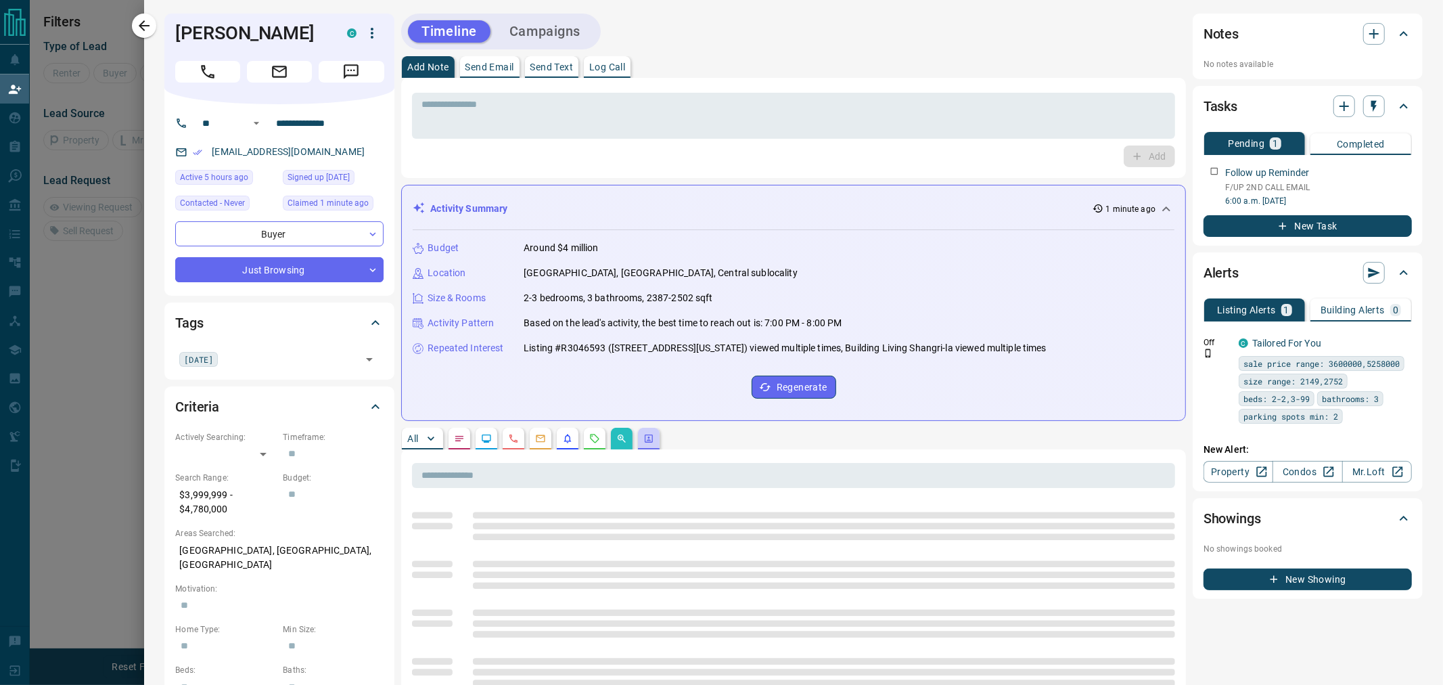
click at [643, 443] on button "button" at bounding box center [649, 439] width 22 height 22
click at [511, 443] on icon "Calls" at bounding box center [513, 438] width 11 height 11
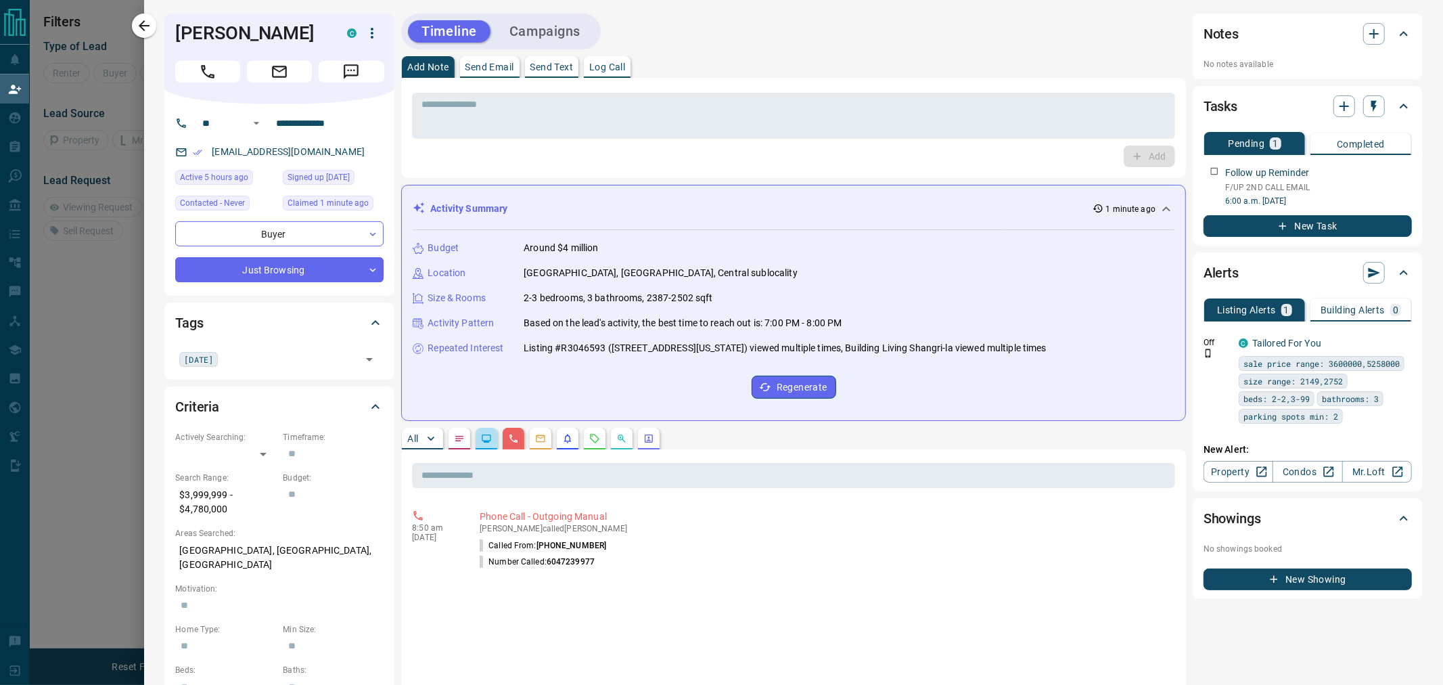
click at [487, 444] on button "button" at bounding box center [487, 439] width 22 height 22
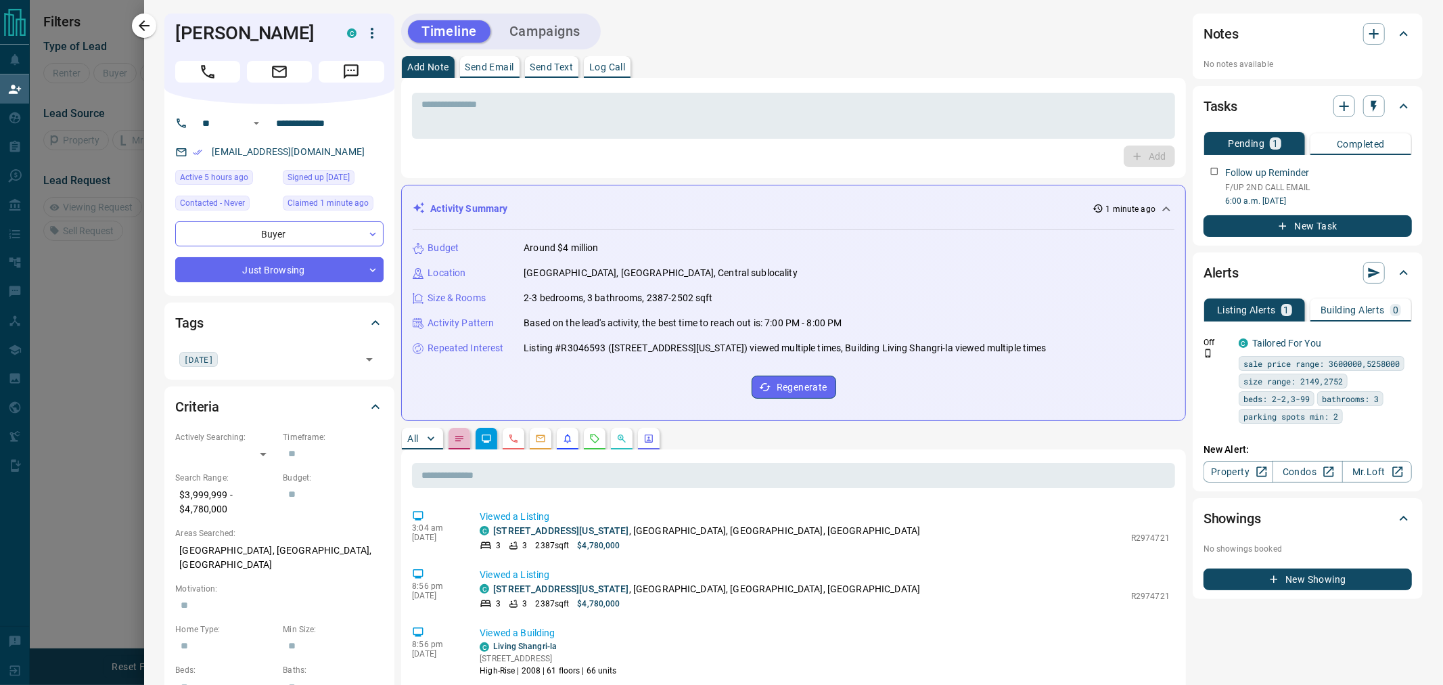
click at [467, 442] on button "button" at bounding box center [459, 439] width 22 height 22
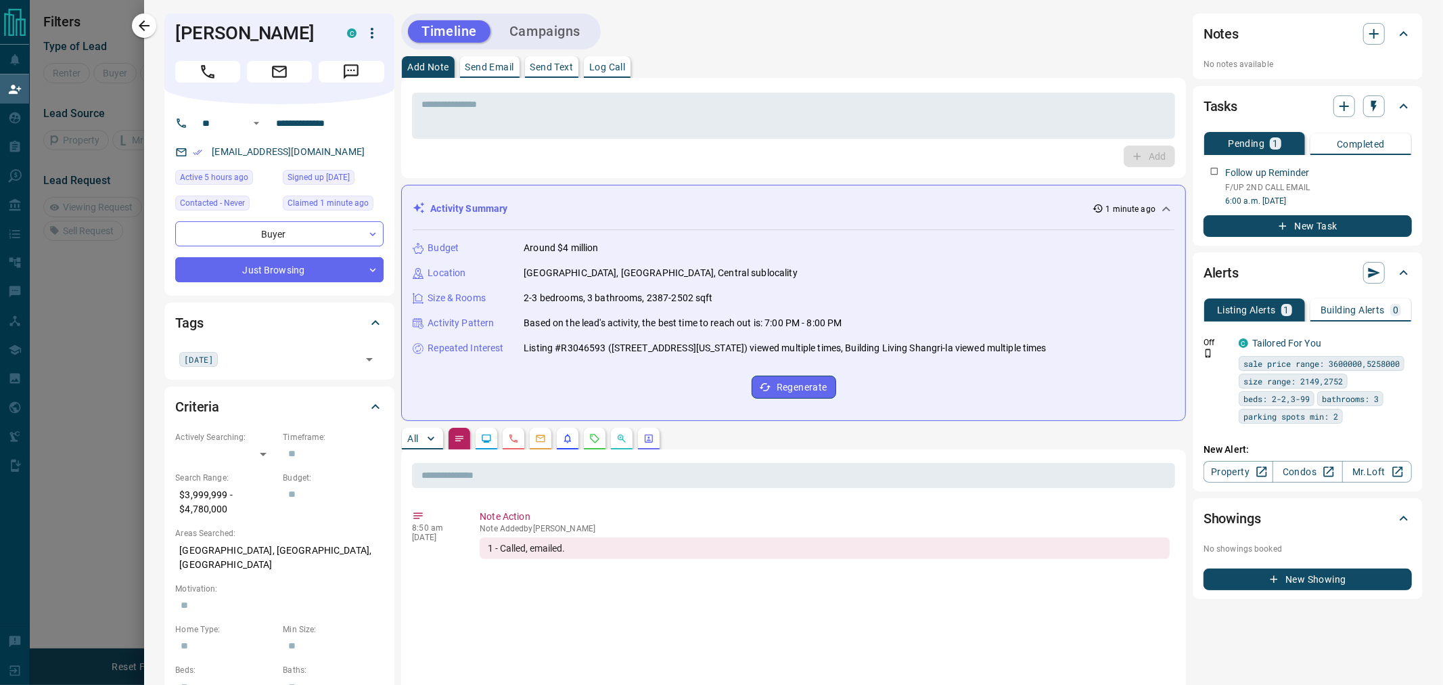
drag, startPoint x: 847, startPoint y: 24, endPoint x: 800, endPoint y: 39, distance: 49.0
click at [847, 24] on div "Timeline Campaigns" at bounding box center [793, 32] width 785 height 36
click at [557, 114] on textarea at bounding box center [793, 116] width 744 height 34
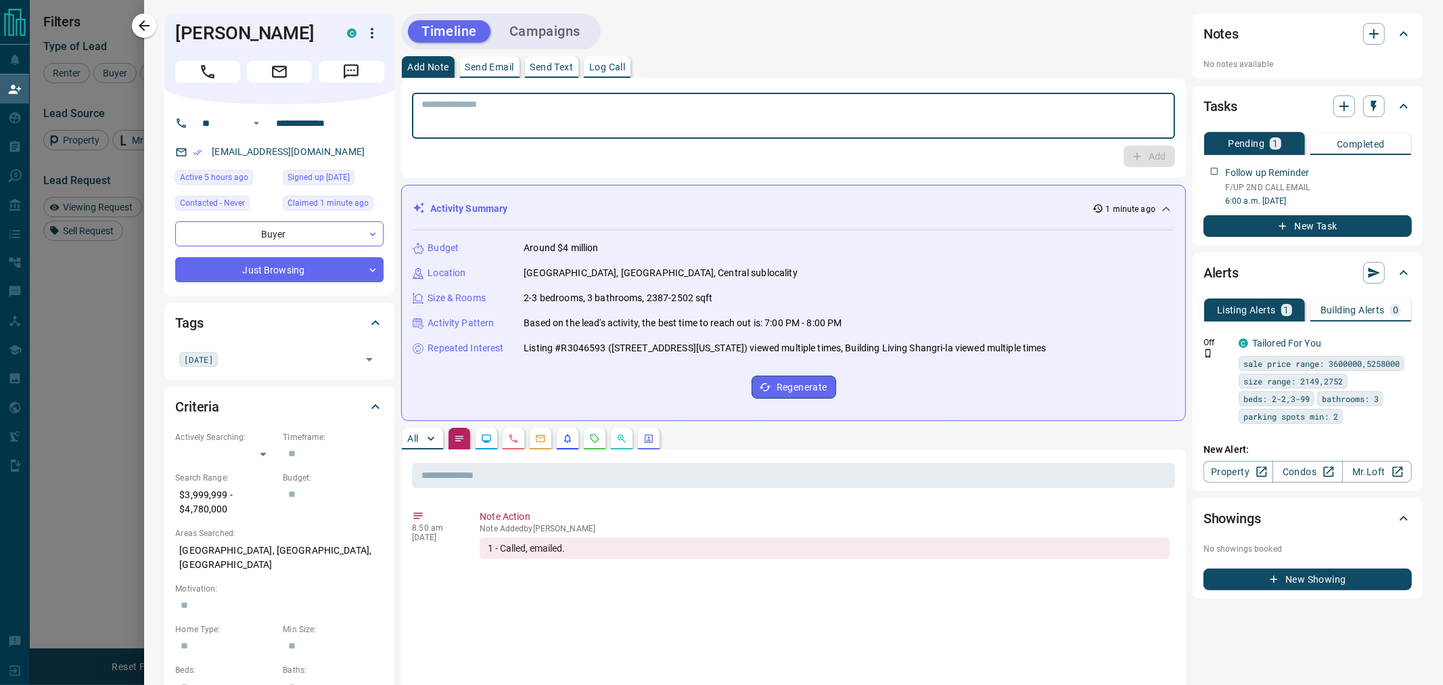
paste textarea "**********"
type textarea "**********"
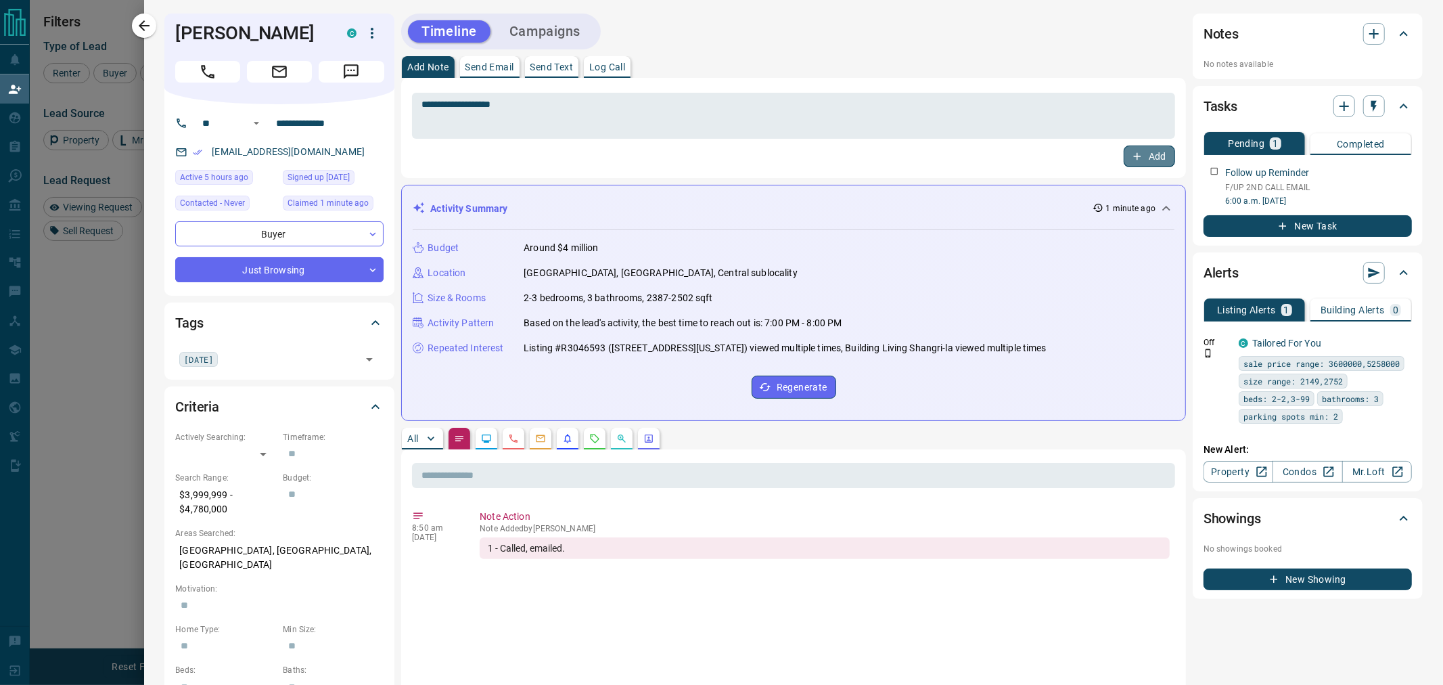
click at [1137, 162] on button "Add" at bounding box center [1149, 156] width 51 height 22
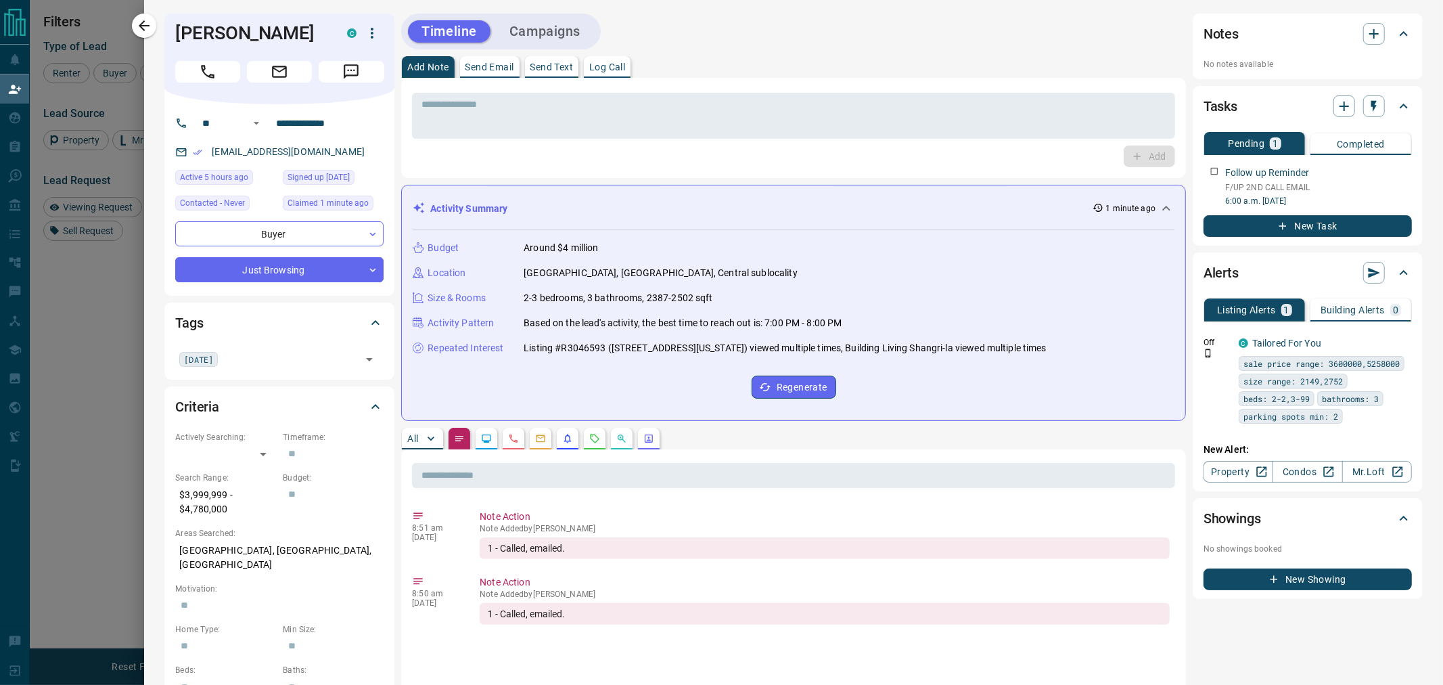
click at [517, 436] on icon "Calls" at bounding box center [513, 438] width 11 height 11
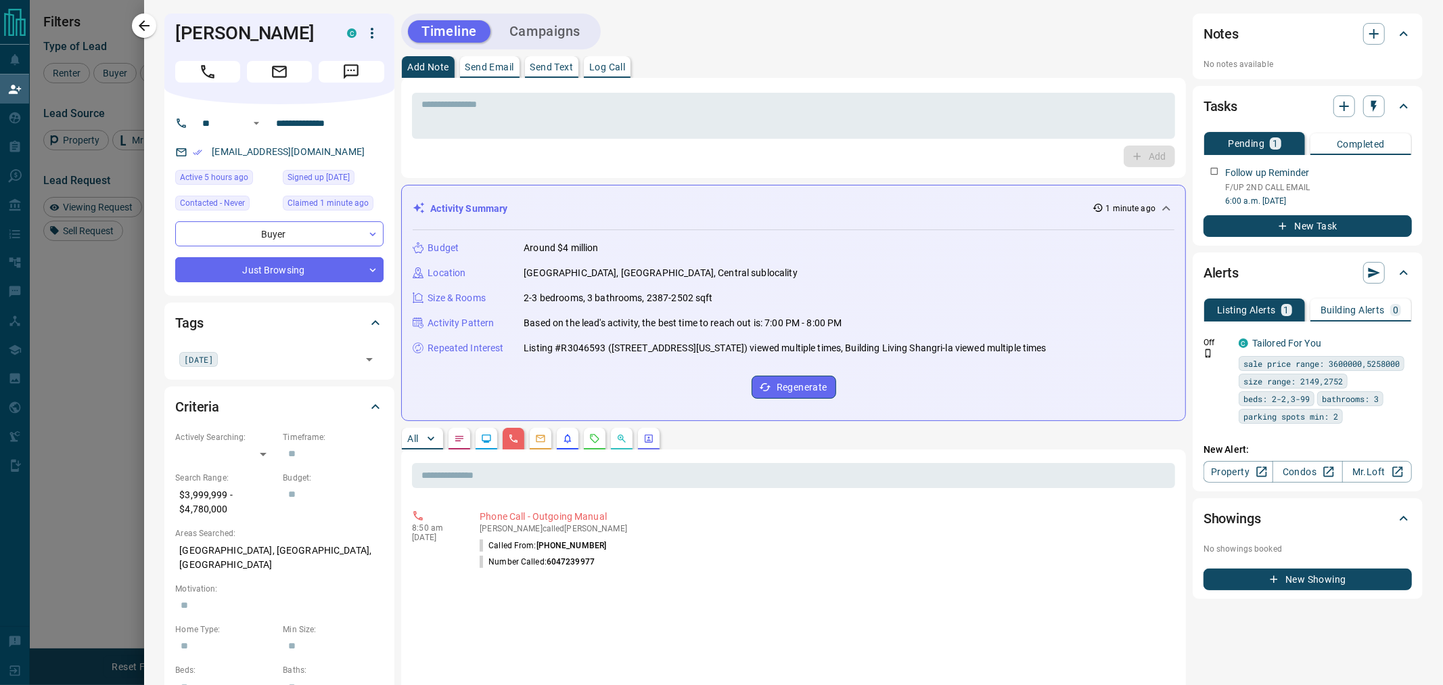
click at [530, 69] on button "Send Text" at bounding box center [552, 67] width 54 height 22
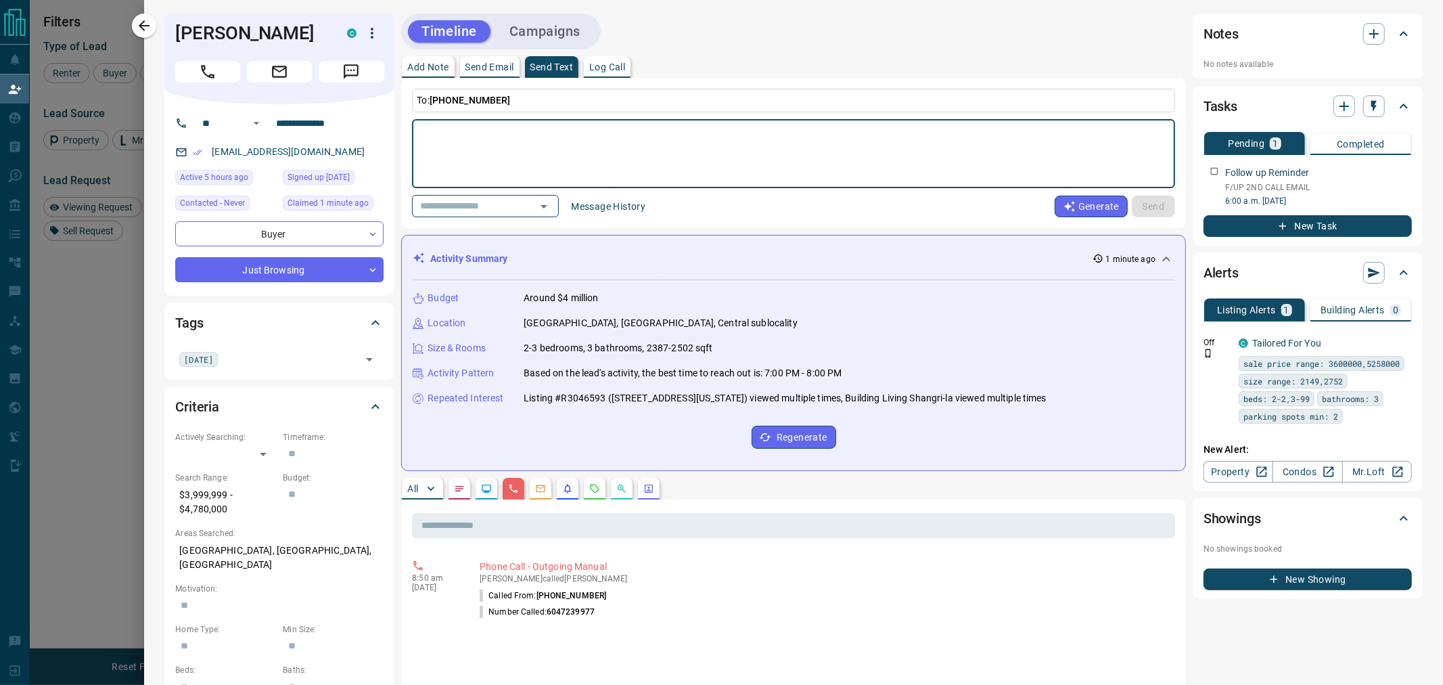
click at [611, 206] on button "Message History" at bounding box center [608, 206] width 91 height 22
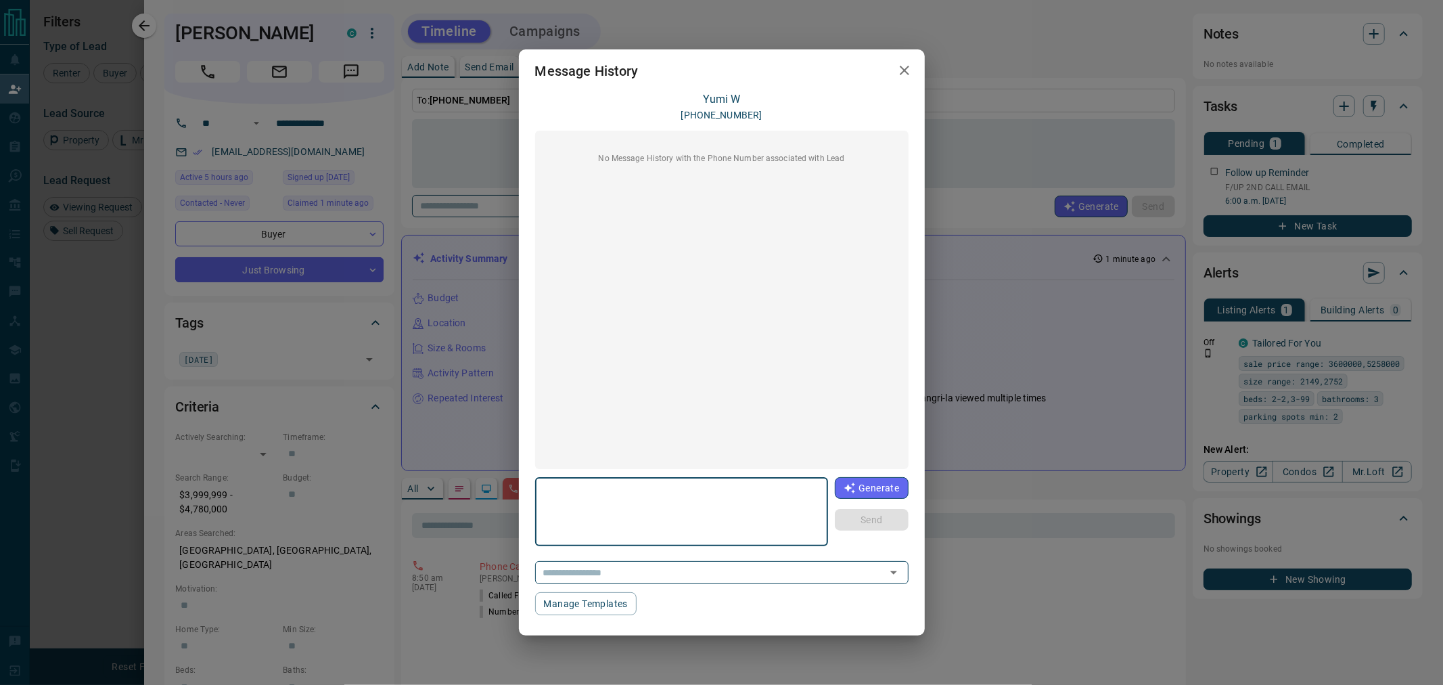
click at [902, 71] on icon "button" at bounding box center [904, 70] width 9 height 9
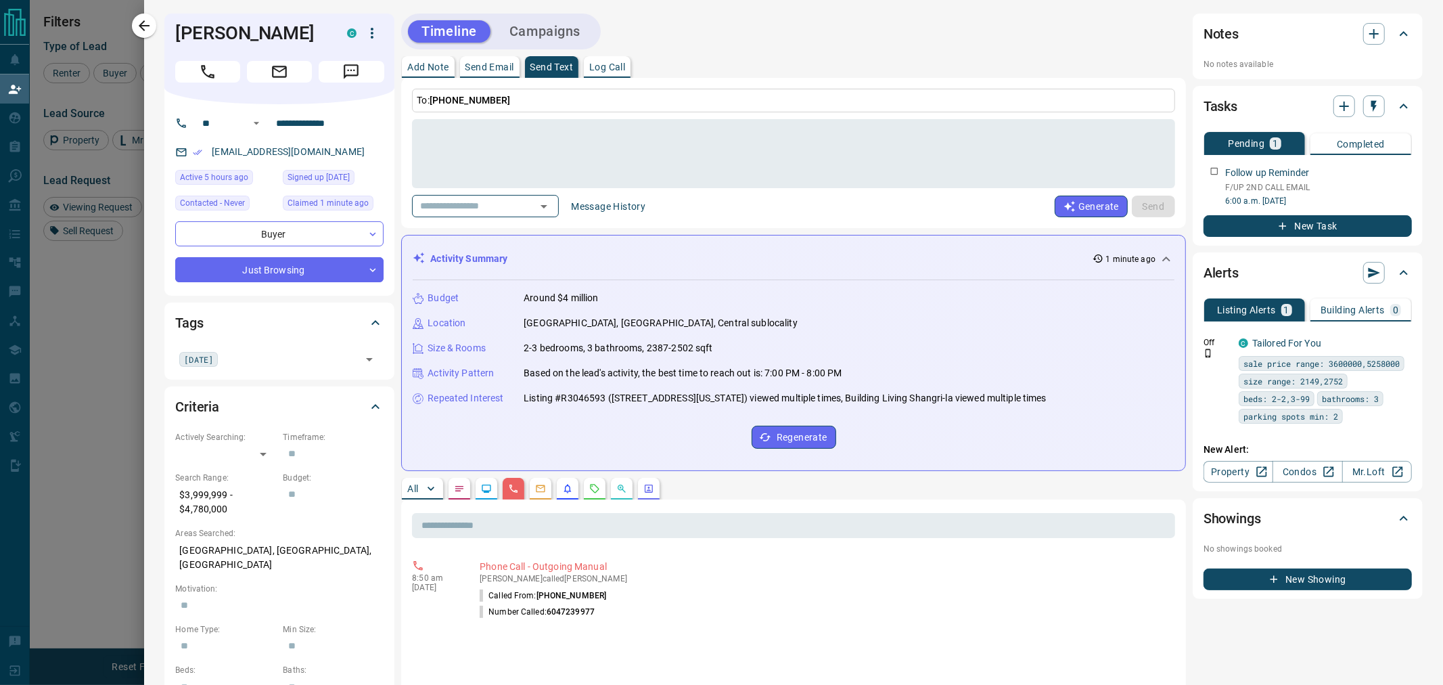
click at [442, 66] on p "Add Note" at bounding box center [427, 66] width 41 height 9
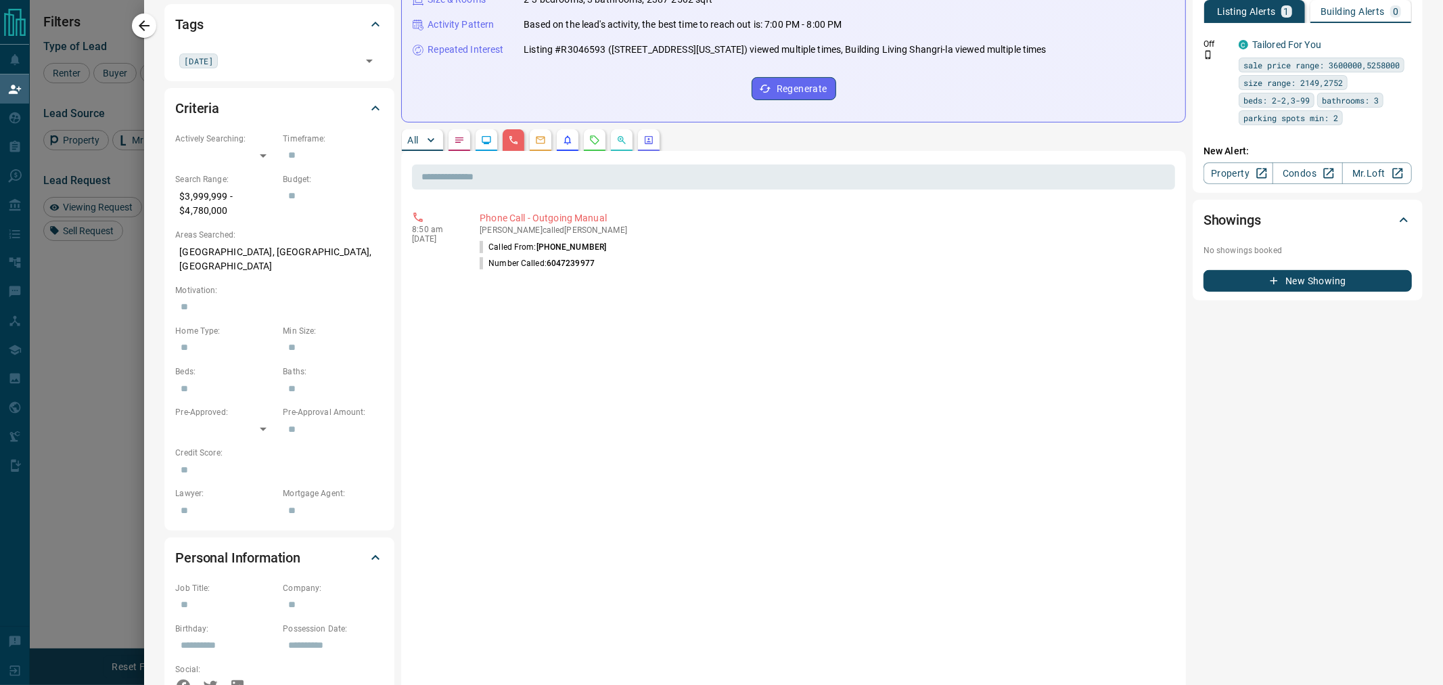
scroll to position [300, 0]
click at [453, 139] on button "button" at bounding box center [459, 138] width 22 height 22
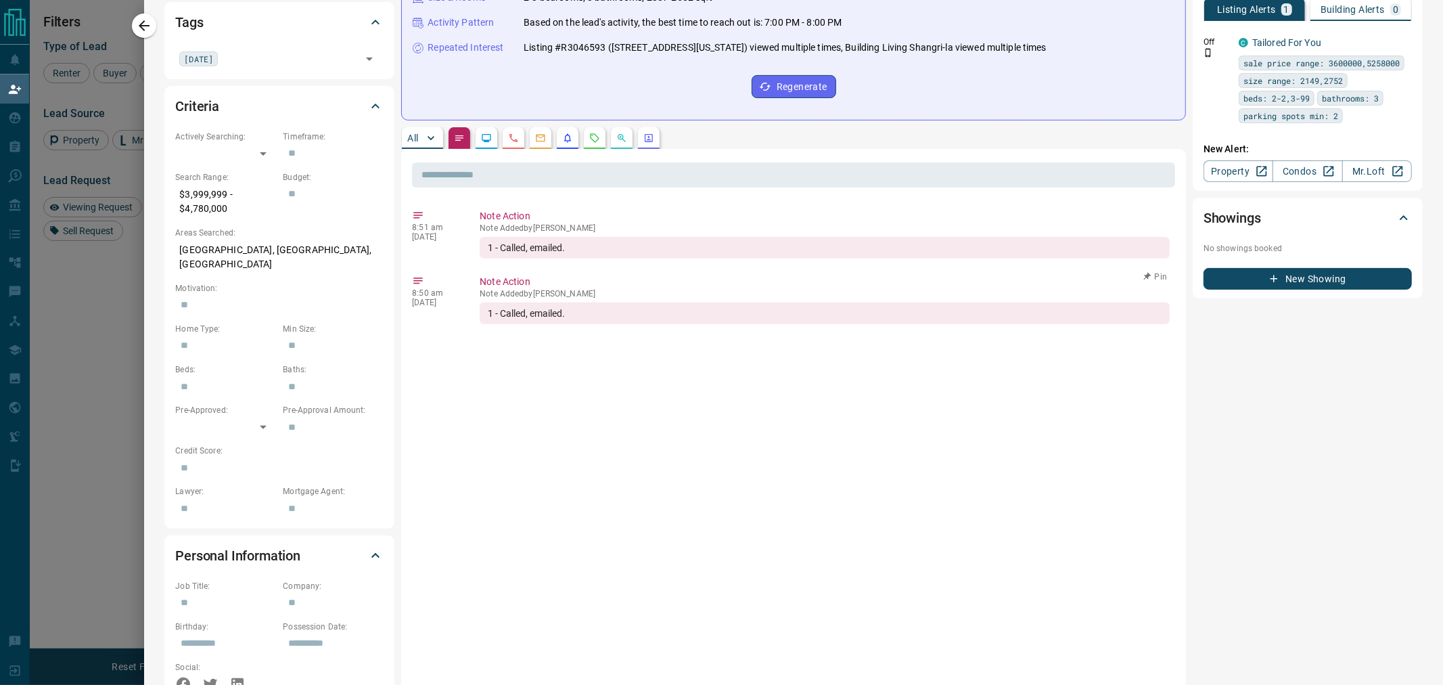
drag, startPoint x: 487, startPoint y: 273, endPoint x: 492, endPoint y: 262, distance: 12.1
click at [488, 273] on div "8:50 am [DATE] Note Action Note Added by [PERSON_NAME] 1 - Called, emailed. Pin" at bounding box center [793, 299] width 763 height 57
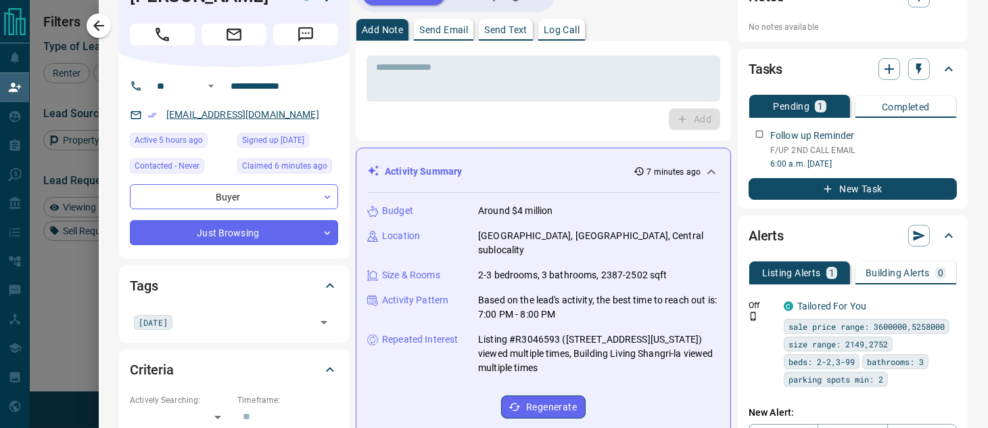
scroll to position [0, 0]
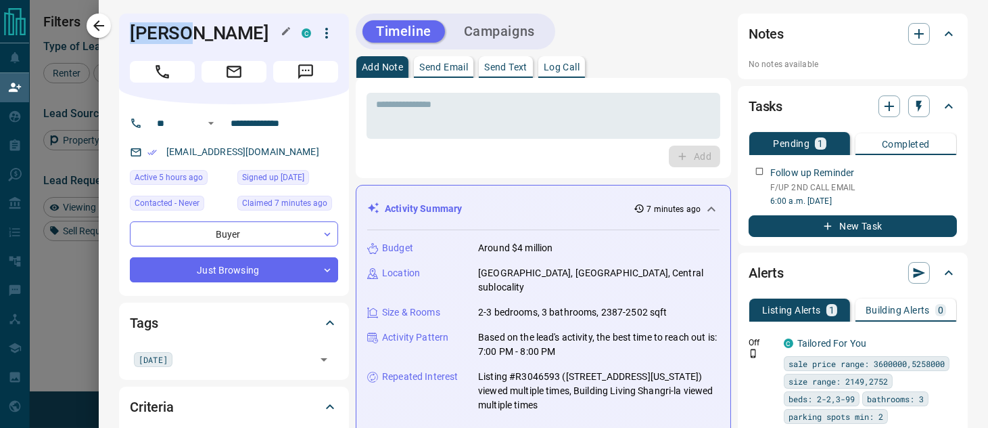
drag, startPoint x: 187, startPoint y: 41, endPoint x: 120, endPoint y: 41, distance: 66.3
click at [130, 41] on h1 "[PERSON_NAME]" at bounding box center [206, 33] width 152 height 22
copy h1 "[PERSON_NAME]"
drag, startPoint x: 293, startPoint y: 156, endPoint x: 152, endPoint y: 152, distance: 141.4
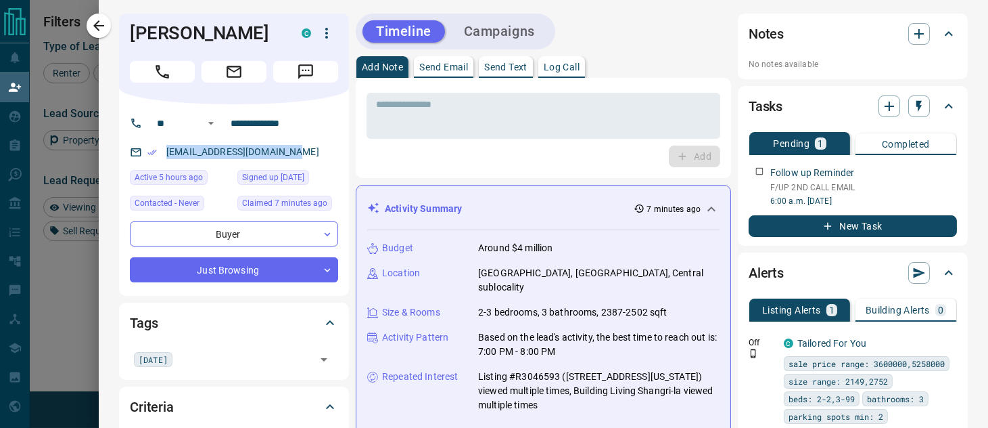
click at [152, 152] on div "[EMAIL_ADDRESS][DOMAIN_NAME]" at bounding box center [234, 152] width 208 height 22
copy link "[EMAIL_ADDRESS][DOMAIN_NAME]"
click at [911, 32] on icon "button" at bounding box center [919, 34] width 16 height 16
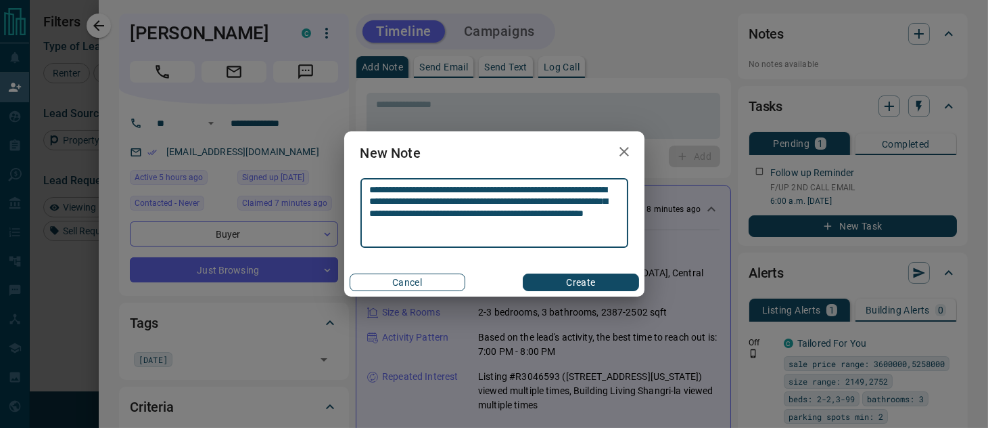
type textarea "**********"
click at [431, 283] on button "Cancel" at bounding box center [408, 282] width 116 height 18
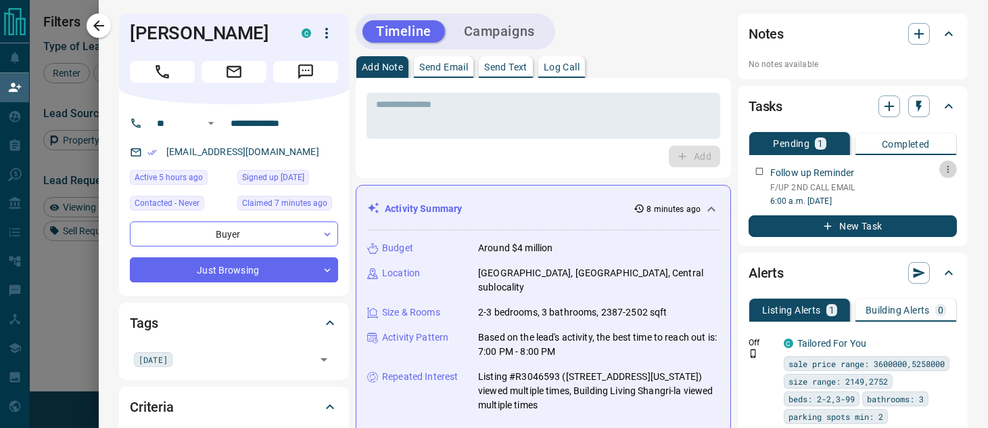
click at [943, 170] on icon "button" at bounding box center [948, 169] width 11 height 11
click at [921, 193] on li "Edit" at bounding box center [916, 194] width 60 height 20
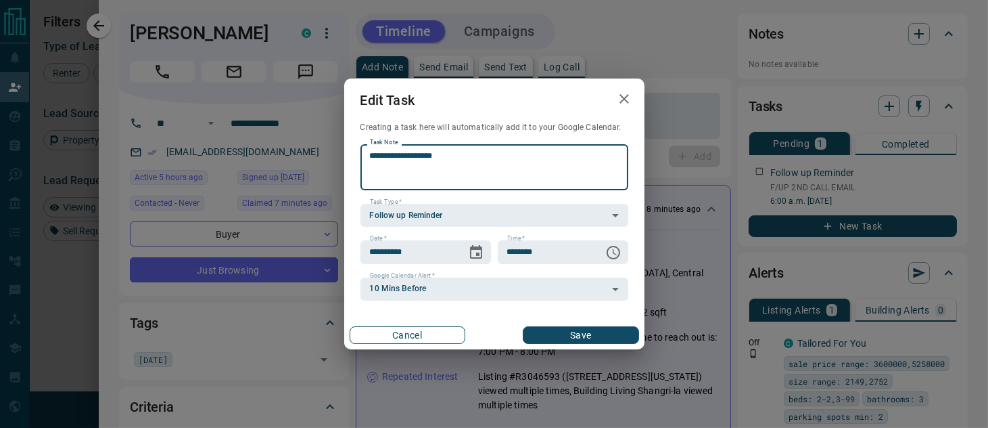
click at [415, 332] on button "Cancel" at bounding box center [408, 335] width 116 height 18
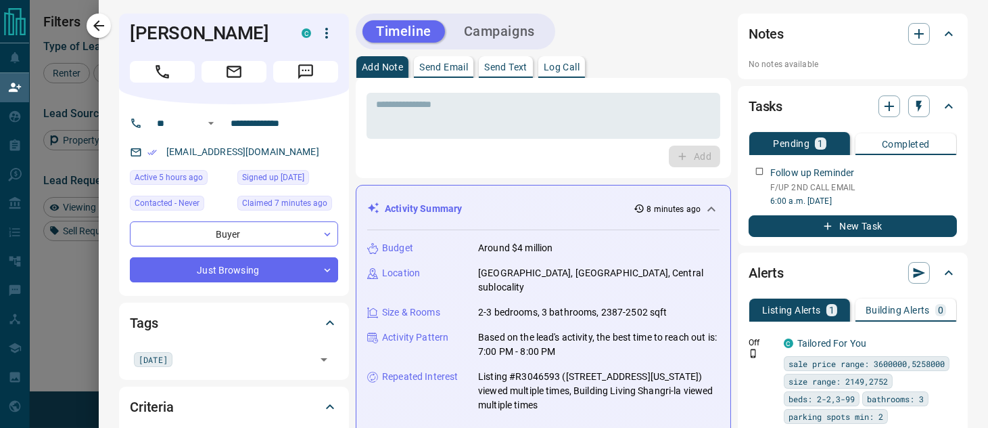
click at [844, 233] on button "New Task" at bounding box center [853, 226] width 208 height 22
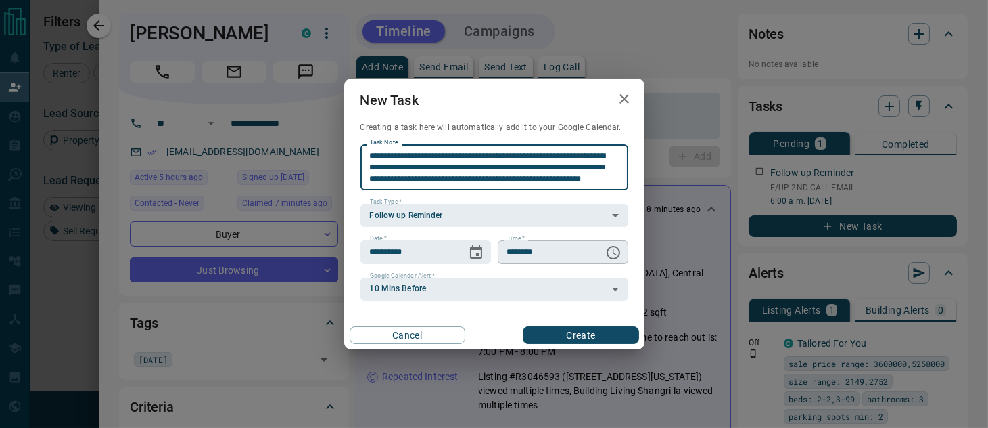
scroll to position [23, 0]
type textarea "**********"
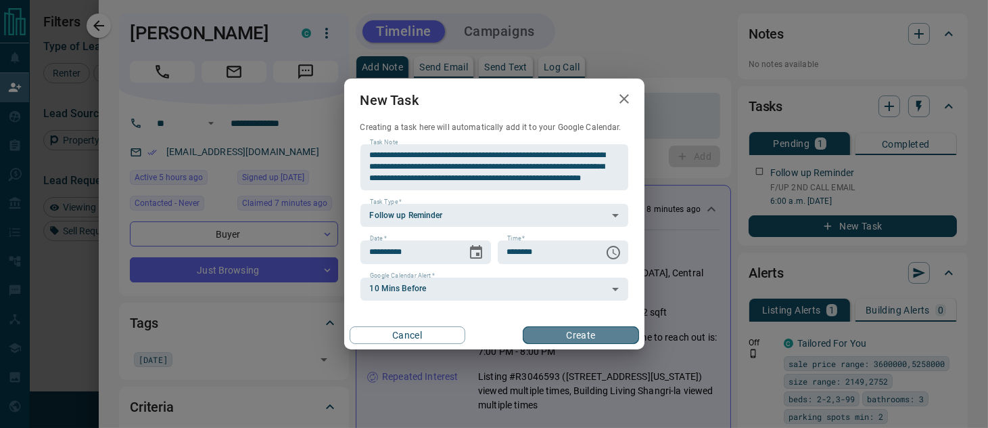
click at [553, 333] on button "Create" at bounding box center [581, 335] width 116 height 18
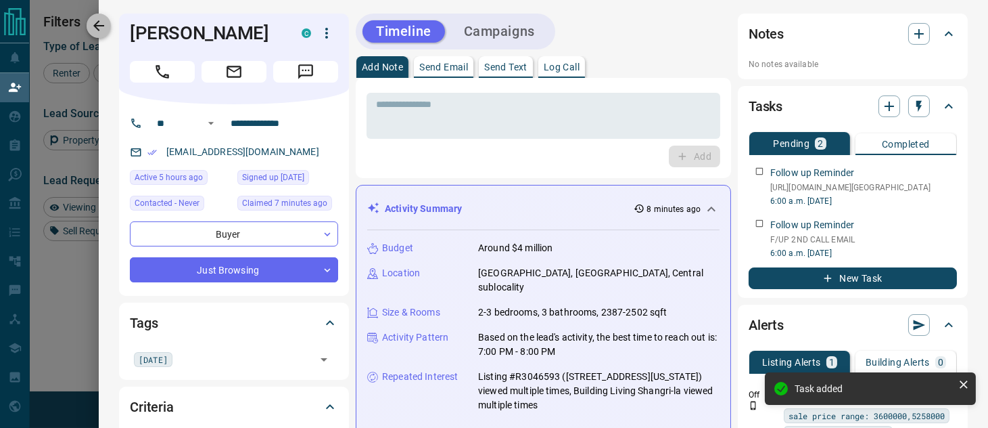
click at [95, 27] on icon "button" at bounding box center [99, 26] width 16 height 16
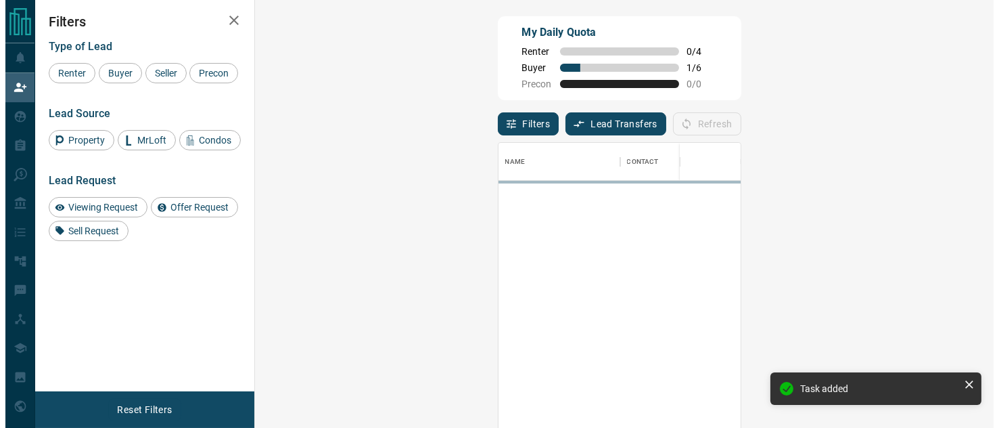
scroll to position [308, 698]
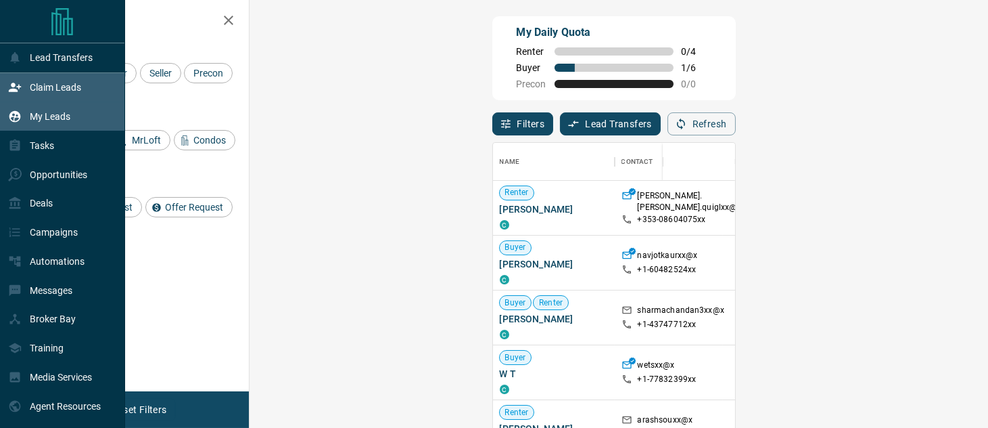
click at [51, 124] on div "My Leads" at bounding box center [39, 117] width 62 height 22
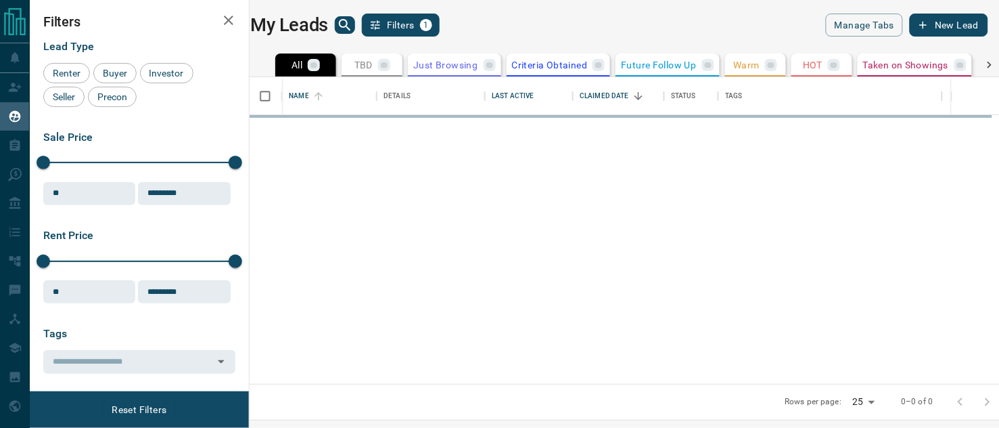
scroll to position [294, 732]
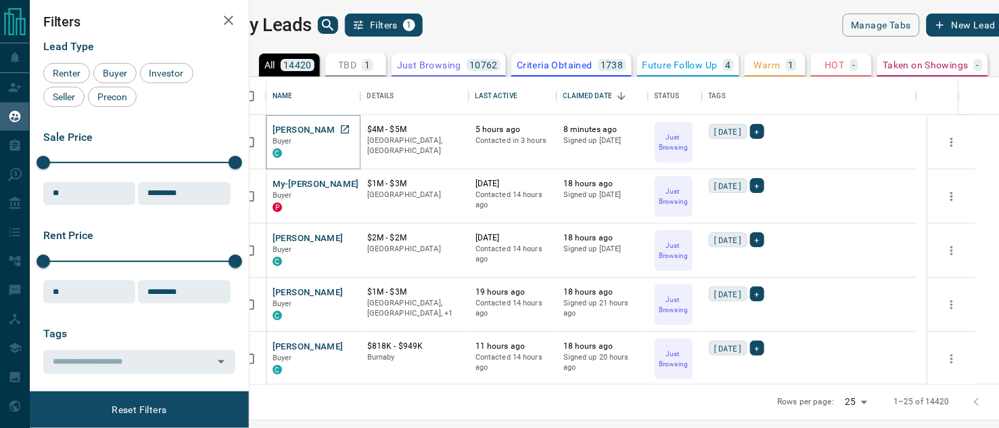
click at [315, 130] on button "[PERSON_NAME]" at bounding box center [308, 130] width 71 height 13
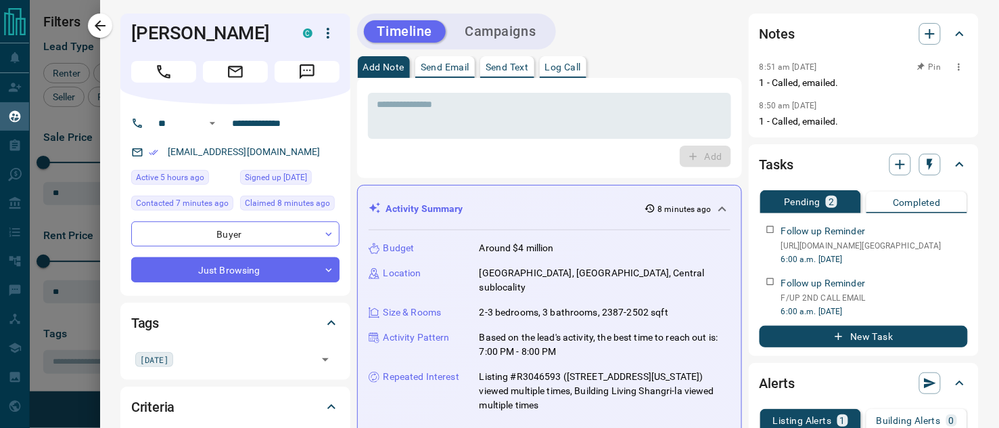
click at [954, 70] on icon "button" at bounding box center [959, 67] width 11 height 11
click at [936, 106] on li "Delete" at bounding box center [928, 111] width 60 height 20
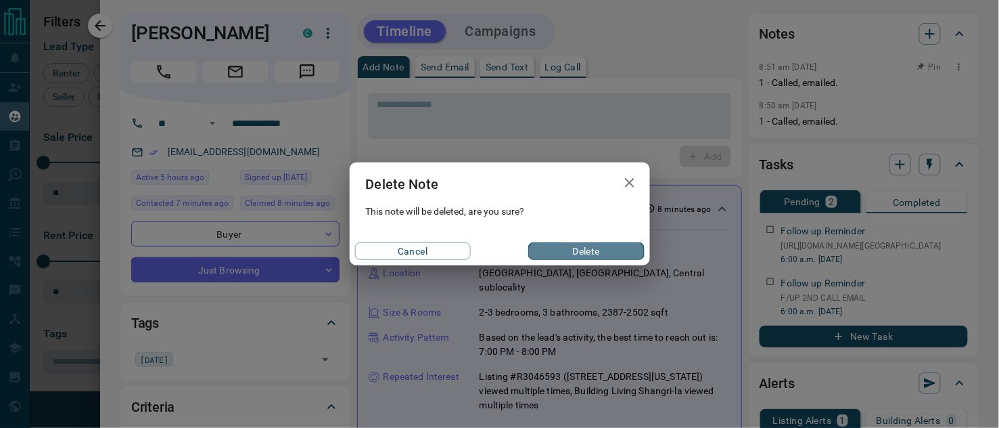
click at [602, 252] on button "Delete" at bounding box center [586, 251] width 116 height 18
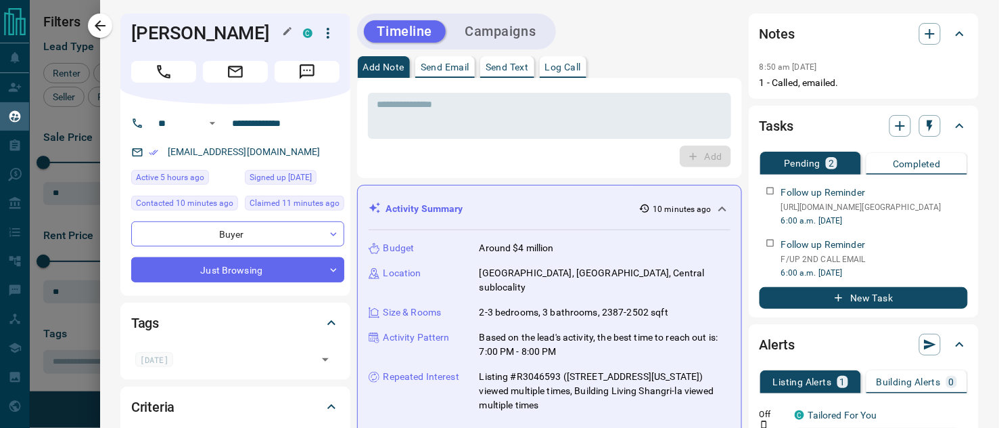
click at [179, 37] on h1 "[PERSON_NAME]" at bounding box center [207, 33] width 152 height 22
copy h1 "W"
